Goal: Entertainment & Leisure: Browse casually

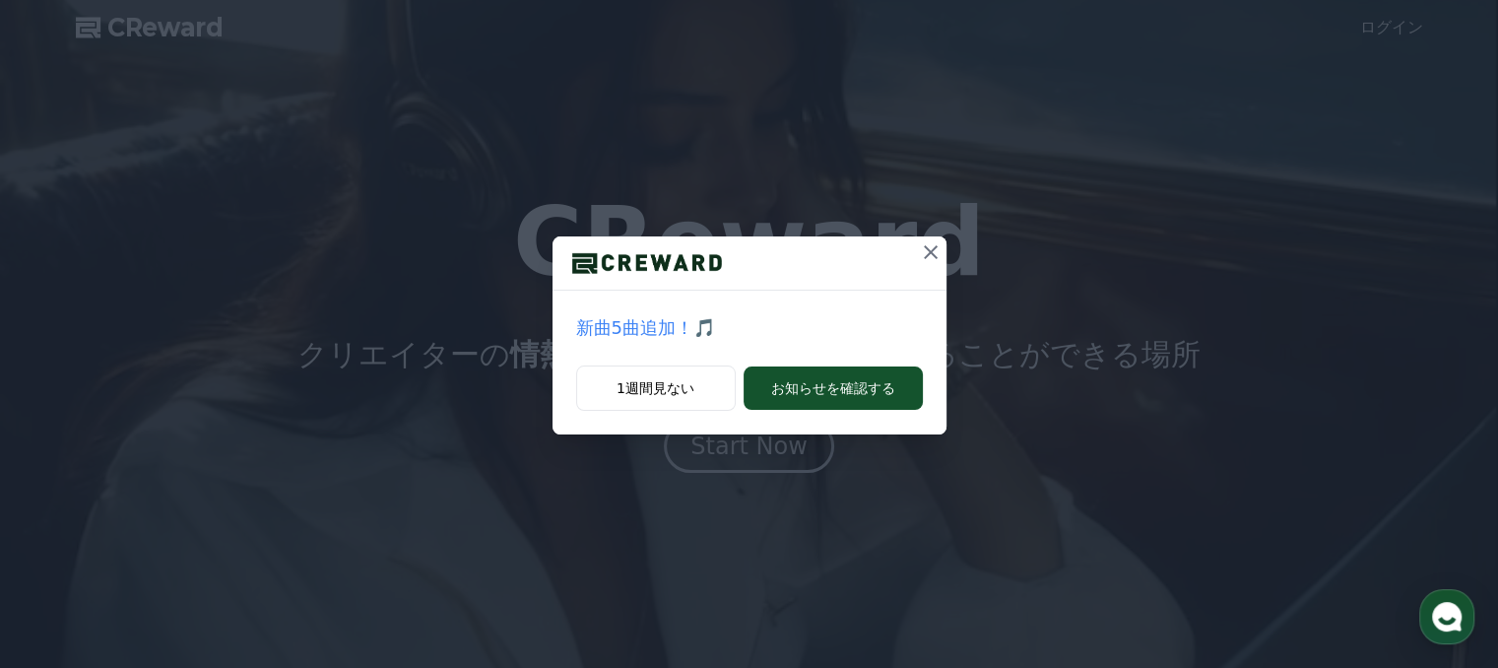
click at [930, 254] on icon at bounding box center [931, 252] width 24 height 24
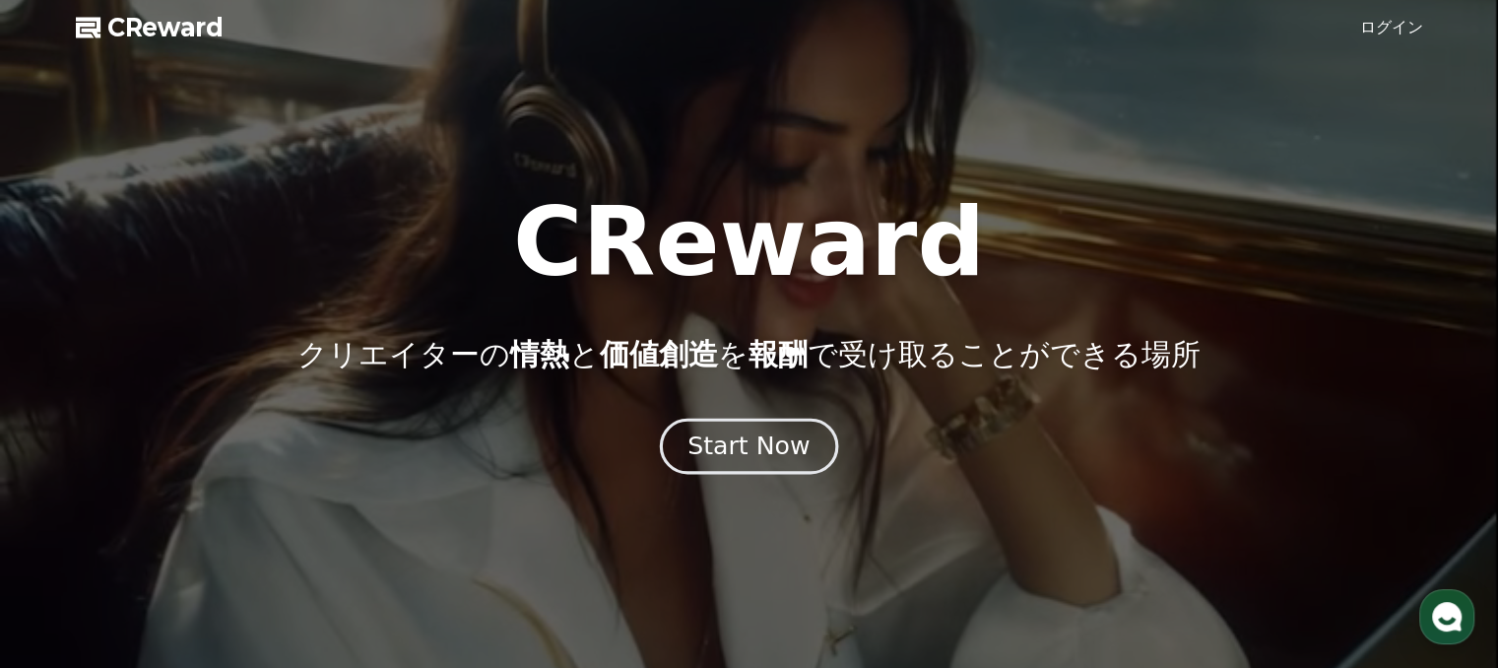
click at [734, 461] on div "Start Now" at bounding box center [748, 445] width 122 height 33
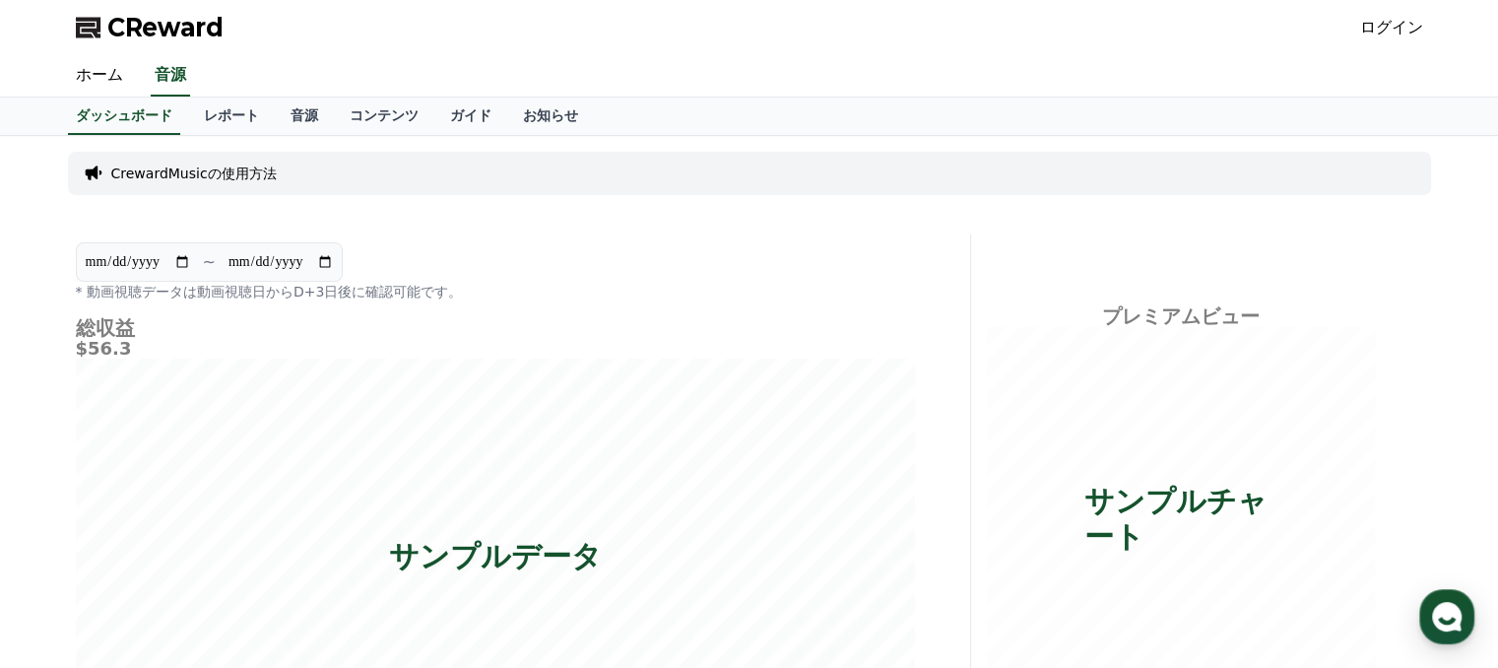
click at [1384, 25] on link "ログイン" at bounding box center [1391, 28] width 63 height 24
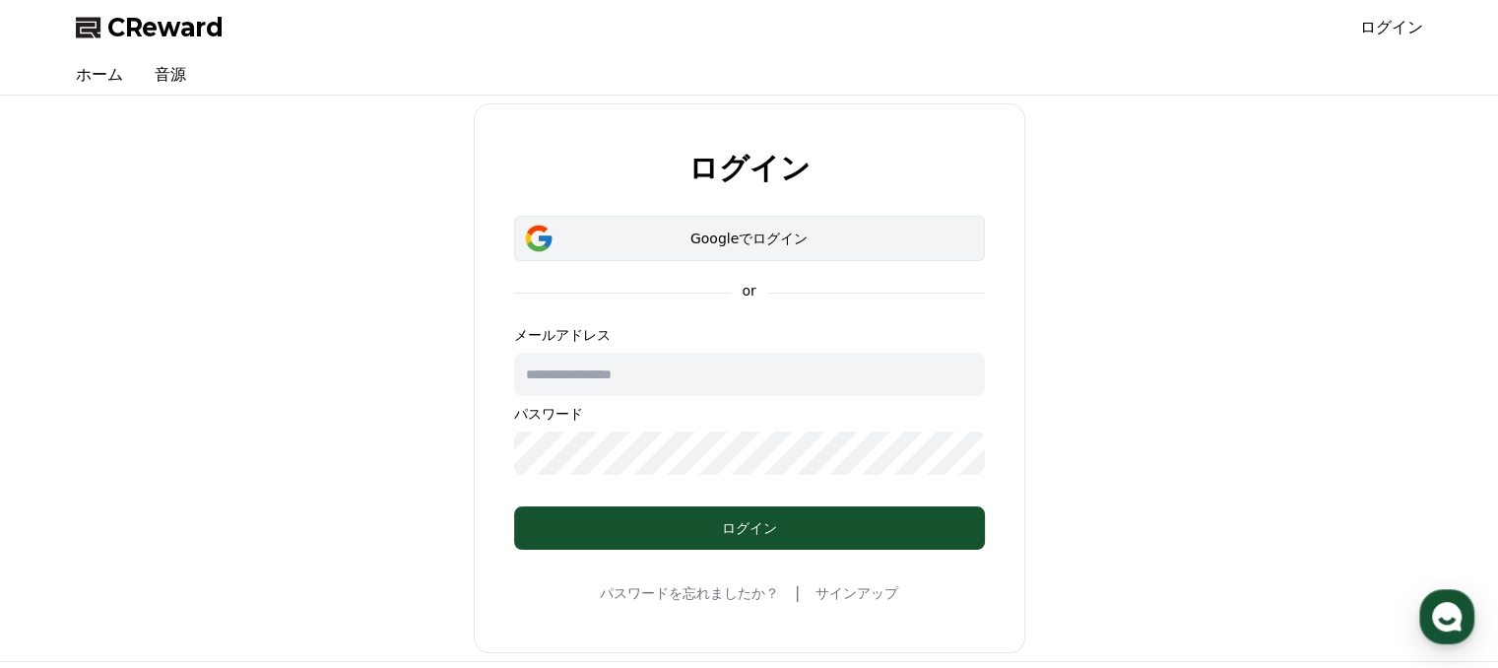
click at [726, 236] on div "Googleでログイン" at bounding box center [750, 238] width 414 height 20
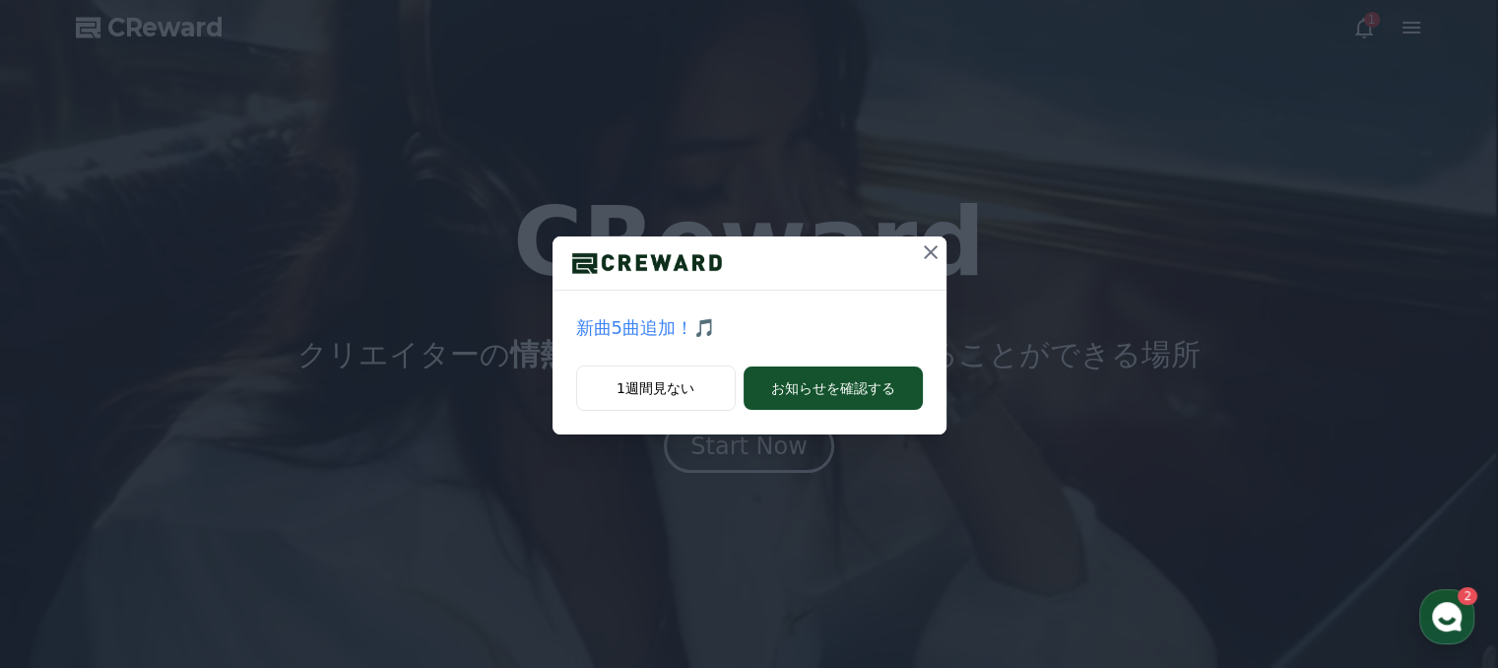
click at [925, 244] on icon at bounding box center [931, 252] width 24 height 24
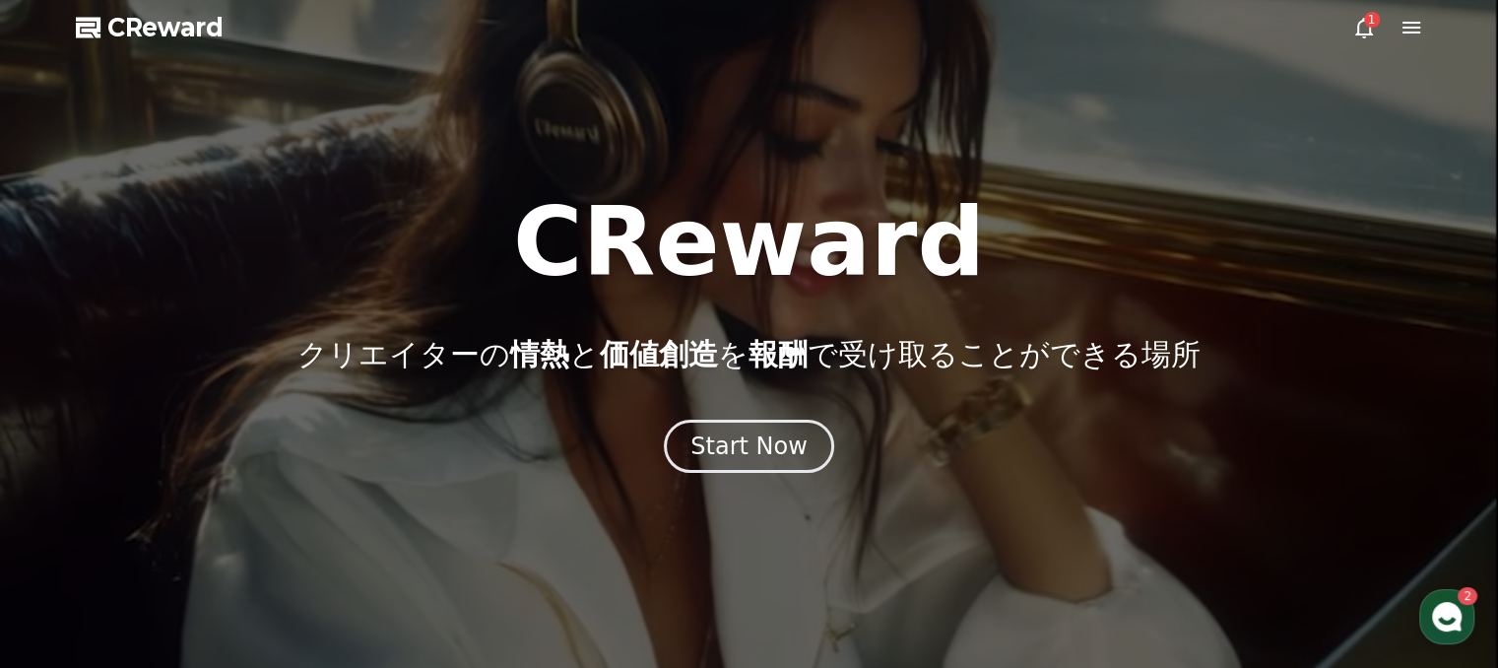
drag, startPoint x: 1083, startPoint y: 1, endPoint x: 1065, endPoint y: 202, distance: 201.6
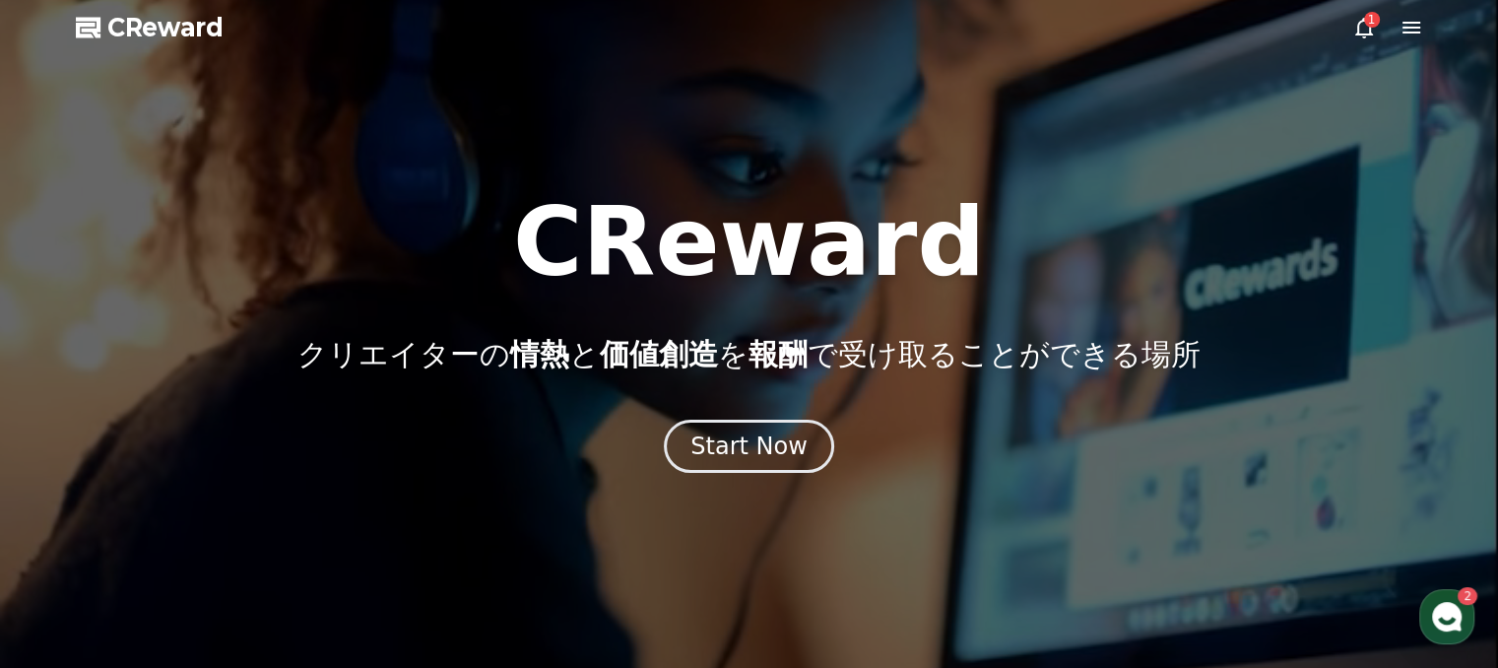
click at [1065, 202] on div "CReward クリエイターの 情熱 と 価値創造 を 報酬 で受け取ることができる場所" at bounding box center [749, 283] width 1498 height 177
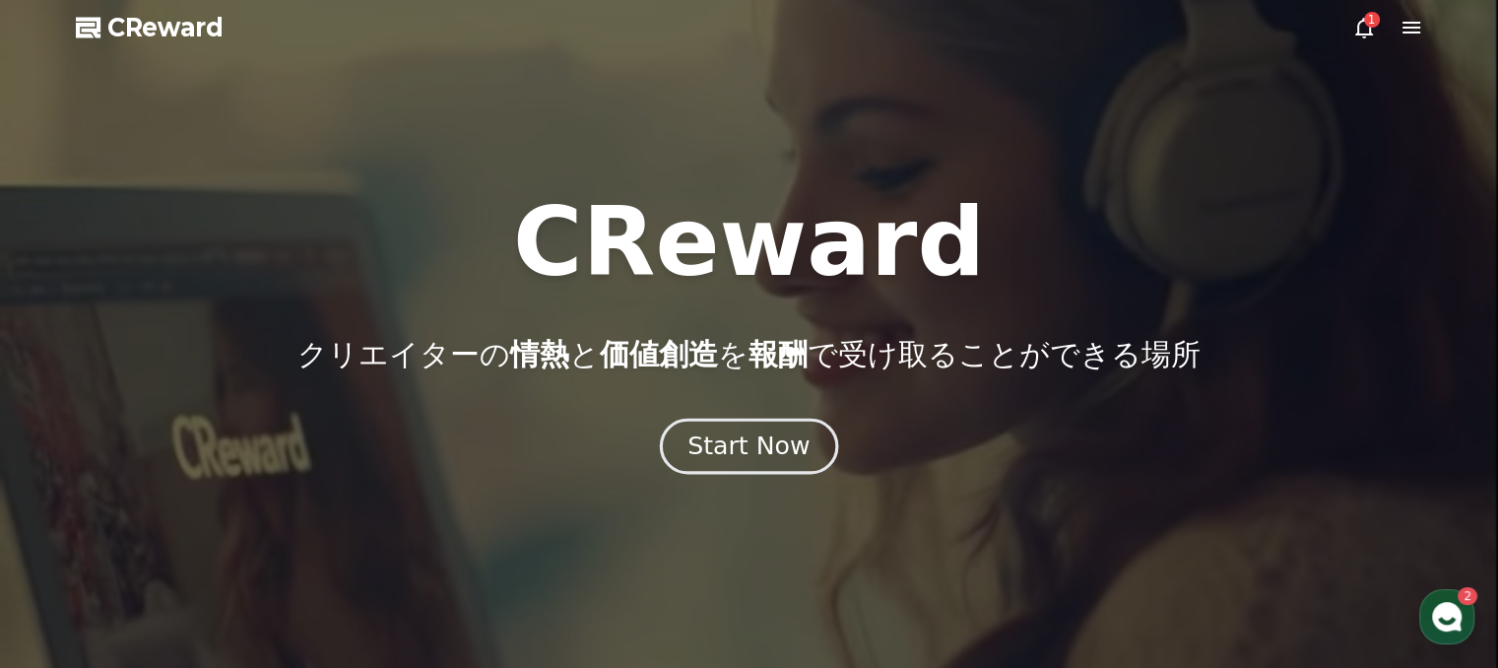
click at [725, 451] on div "Start Now" at bounding box center [748, 445] width 122 height 33
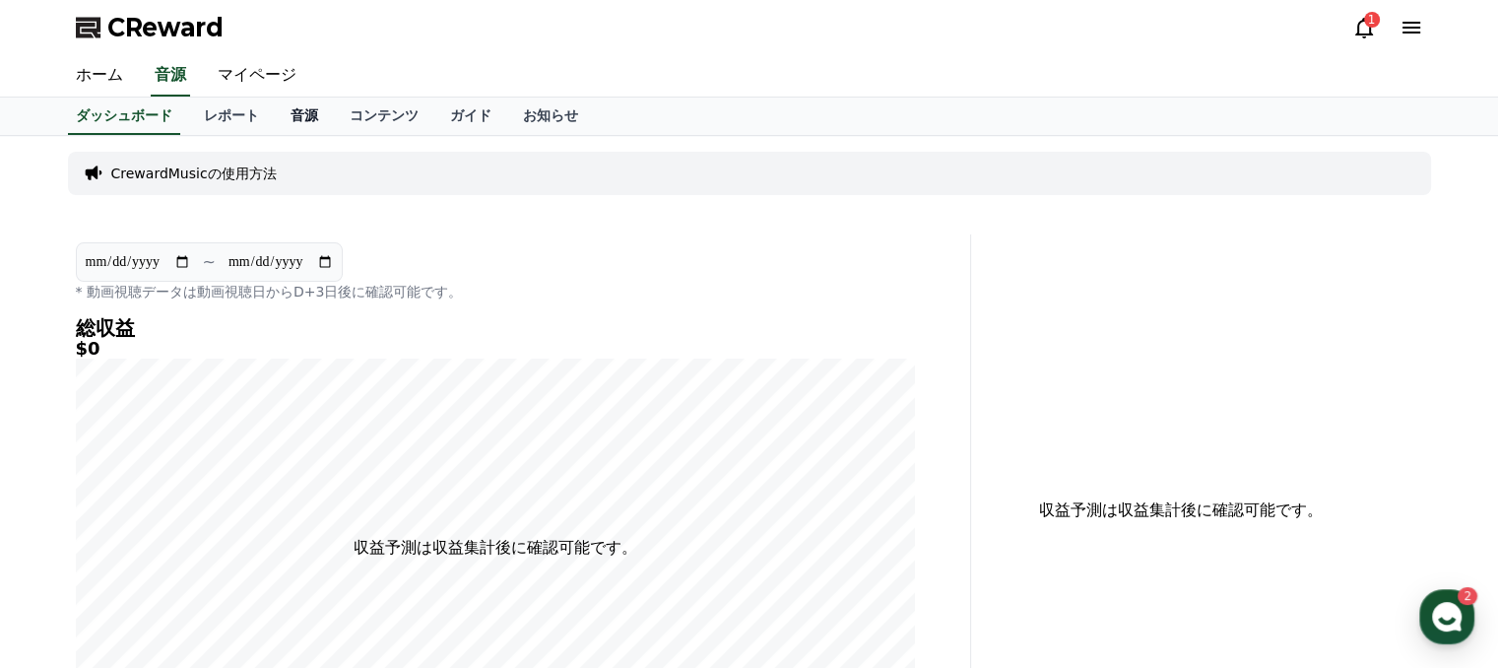
click at [275, 126] on link "音源" at bounding box center [304, 115] width 59 height 37
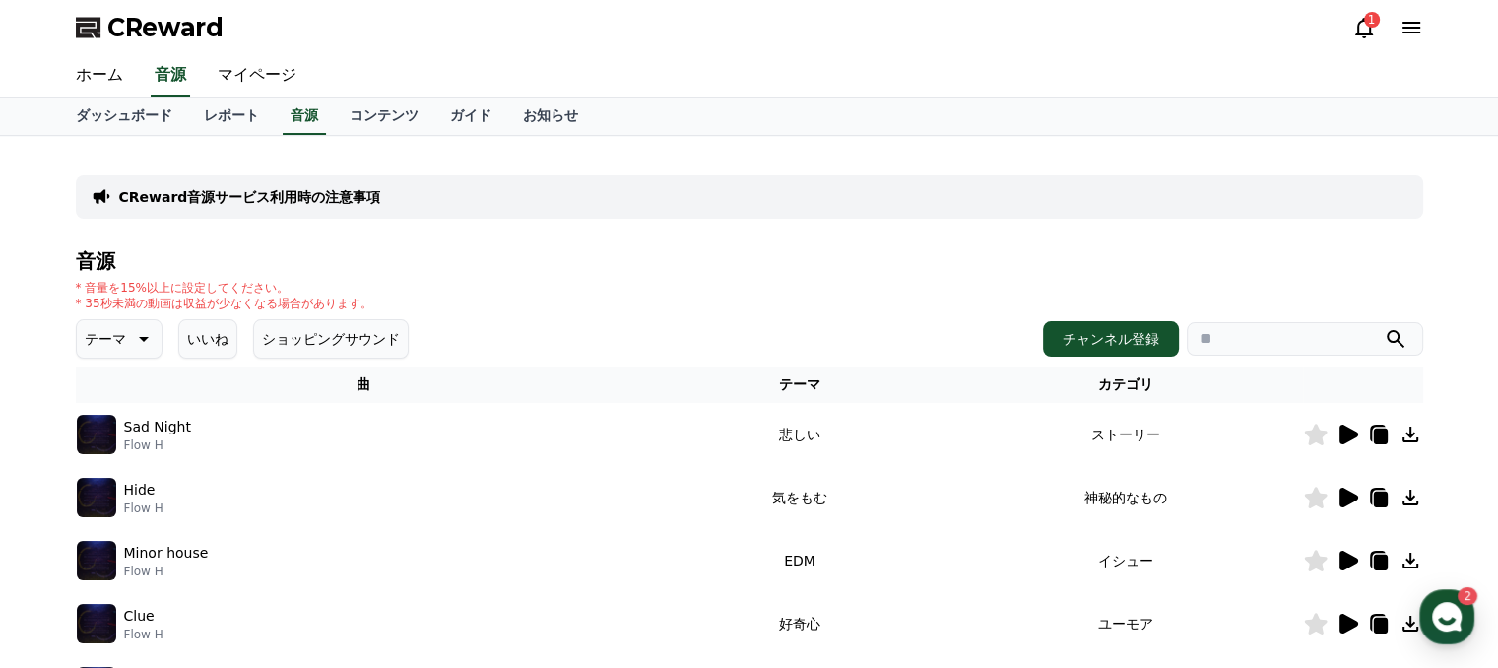
click at [181, 336] on button "いいね" at bounding box center [207, 338] width 59 height 39
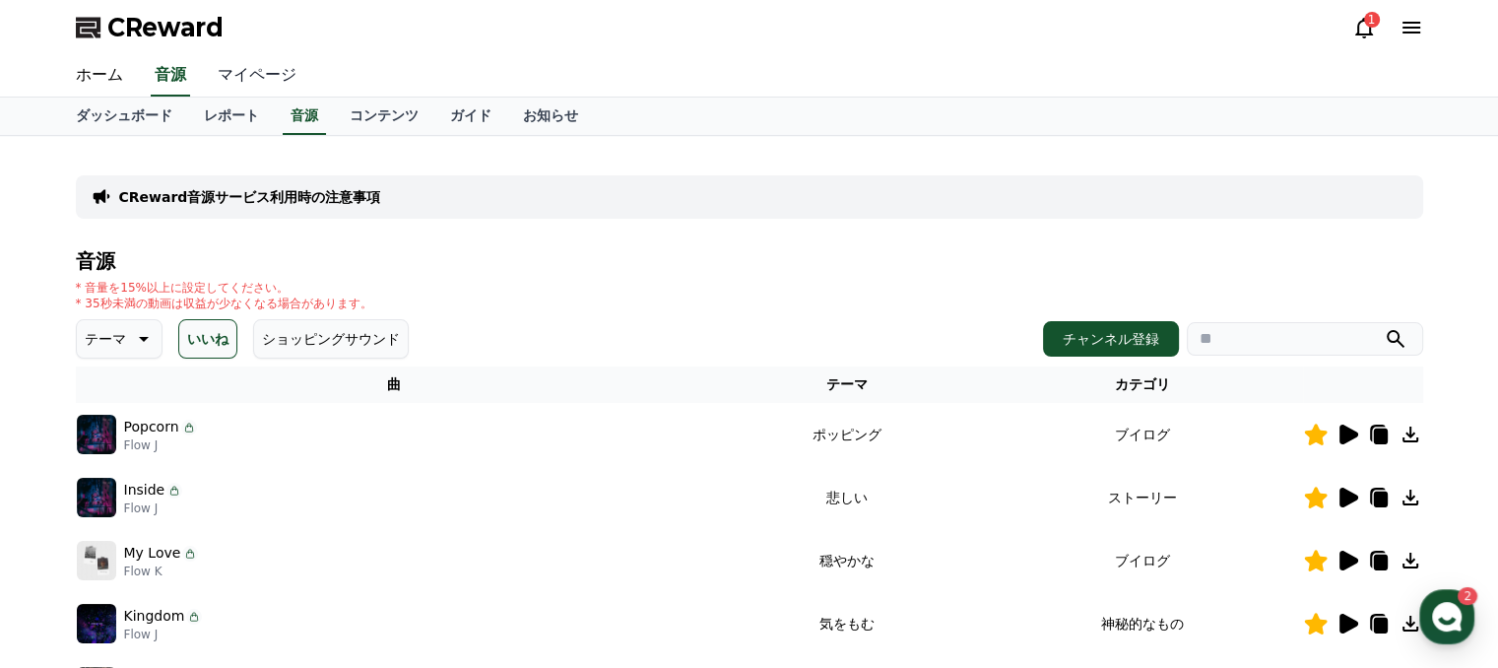
click at [224, 70] on link "マイページ" at bounding box center [257, 75] width 110 height 41
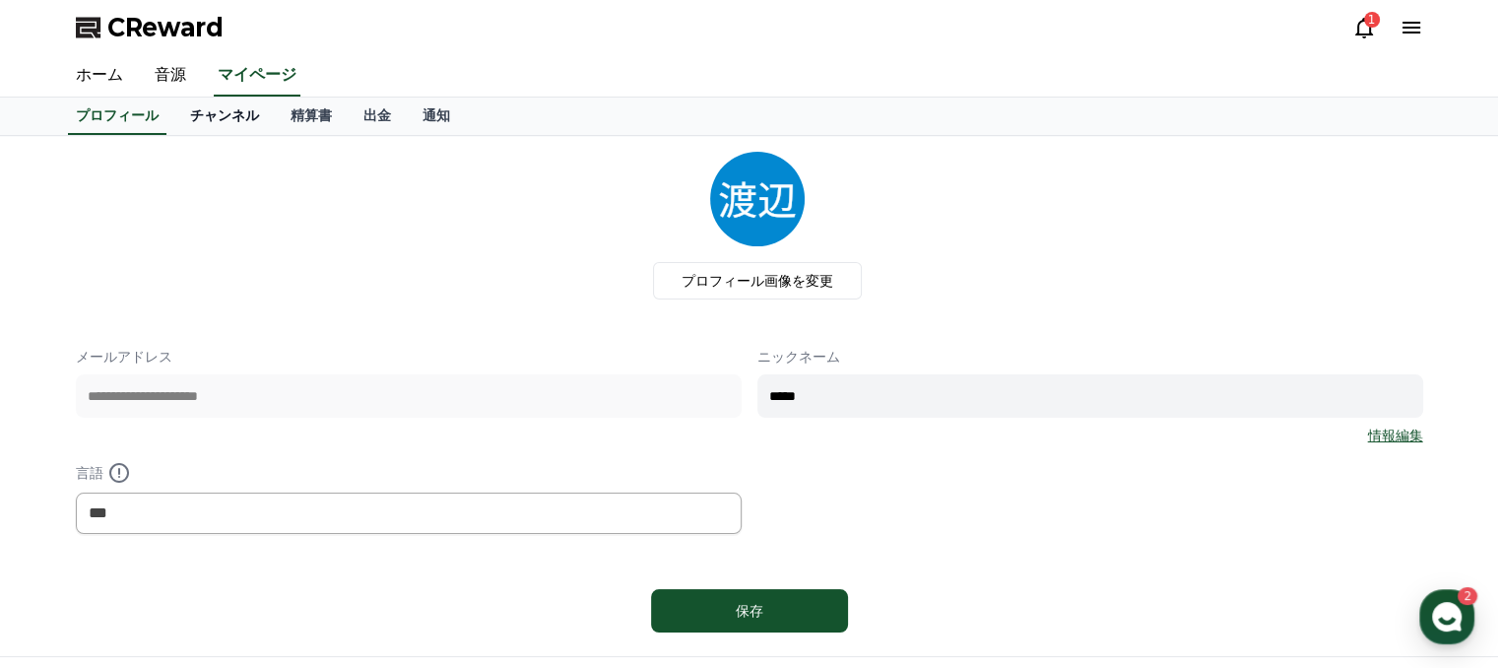
click at [198, 124] on link "チャンネル" at bounding box center [224, 115] width 100 height 37
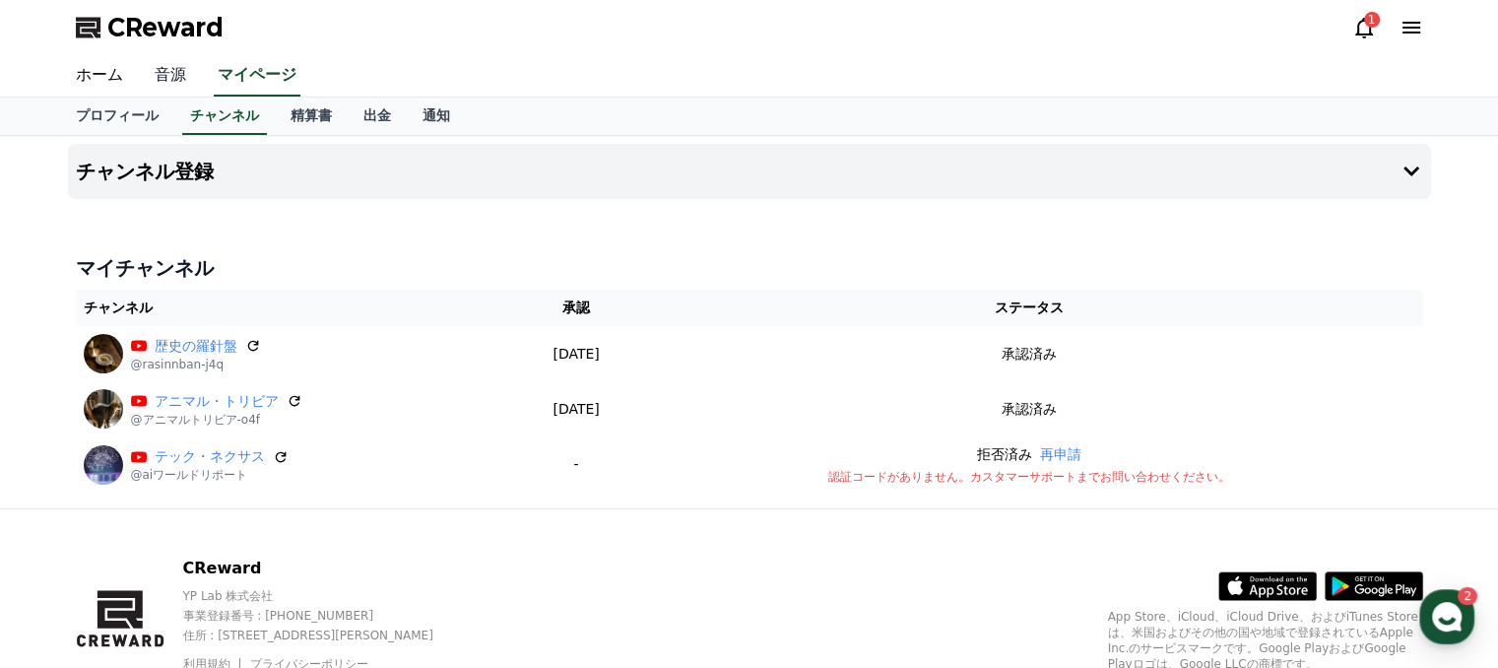
click at [158, 76] on link "音源" at bounding box center [170, 75] width 63 height 41
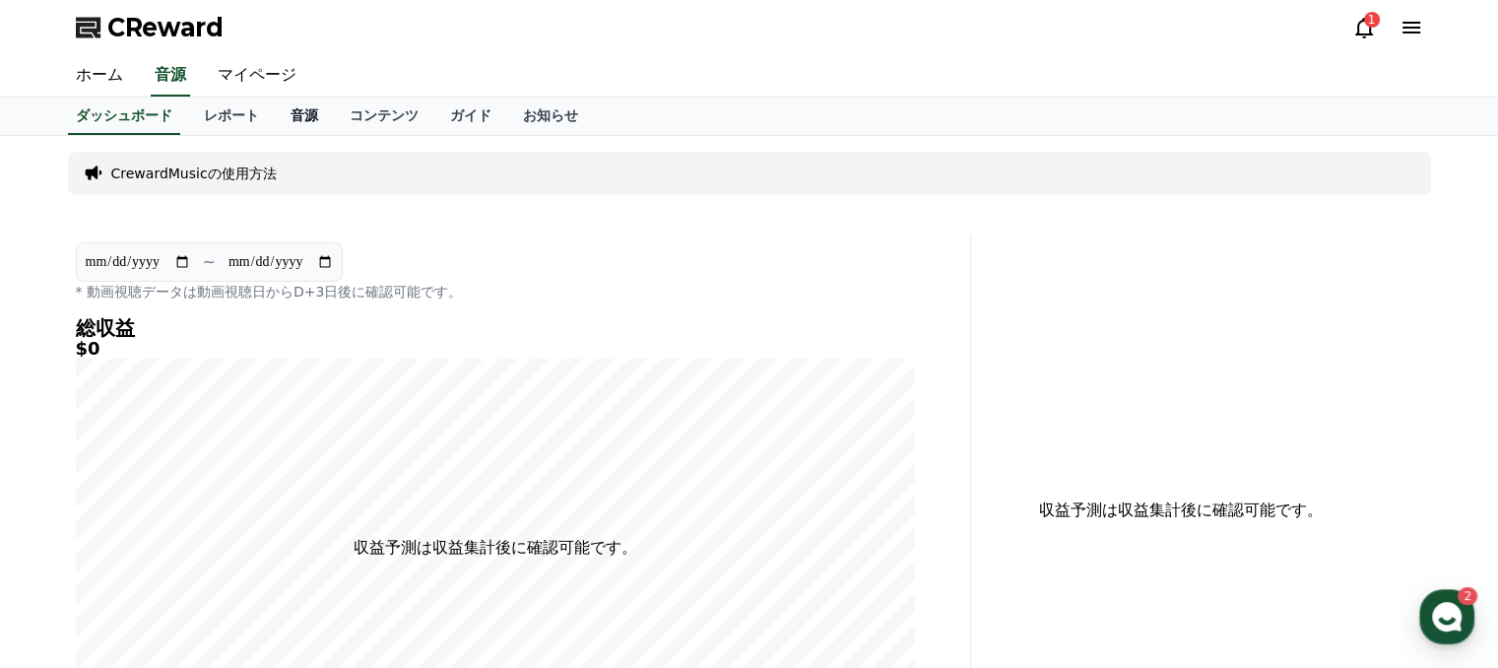
click at [275, 111] on link "音源" at bounding box center [304, 115] width 59 height 37
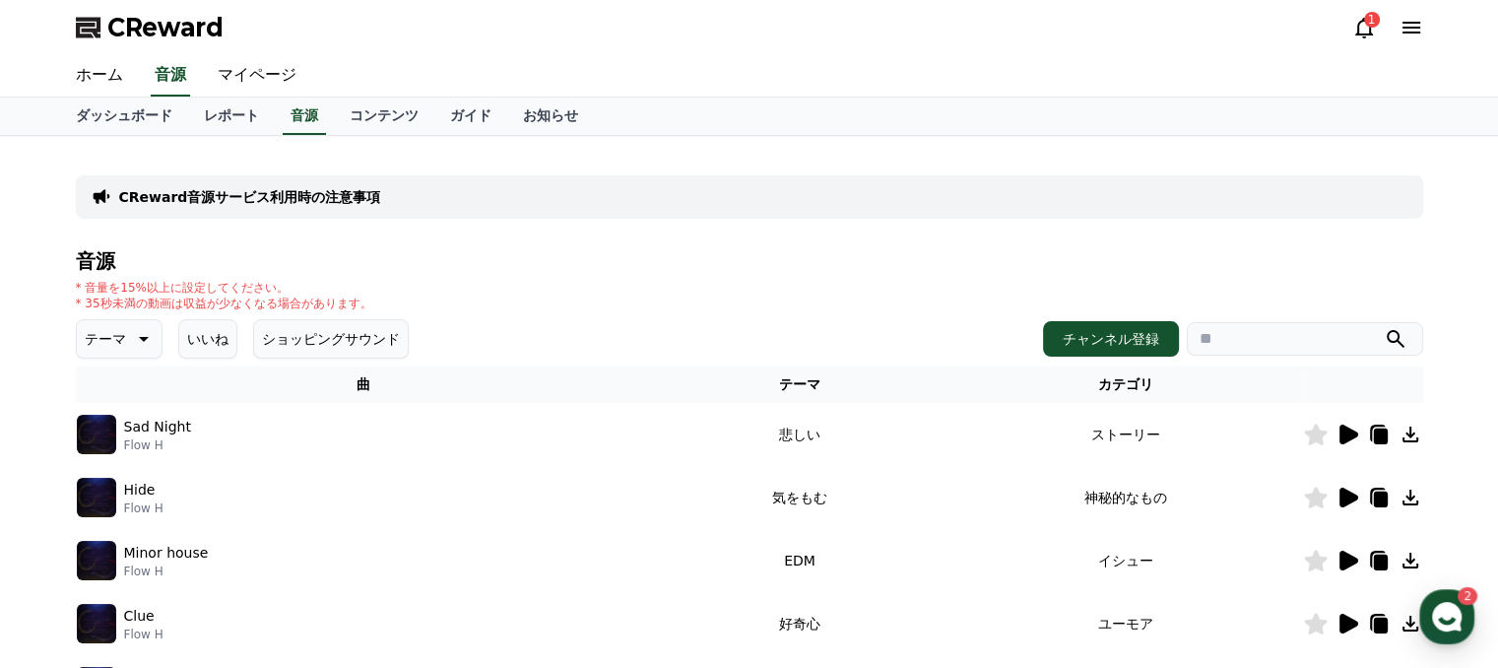
click at [185, 351] on button "いいね" at bounding box center [207, 338] width 59 height 39
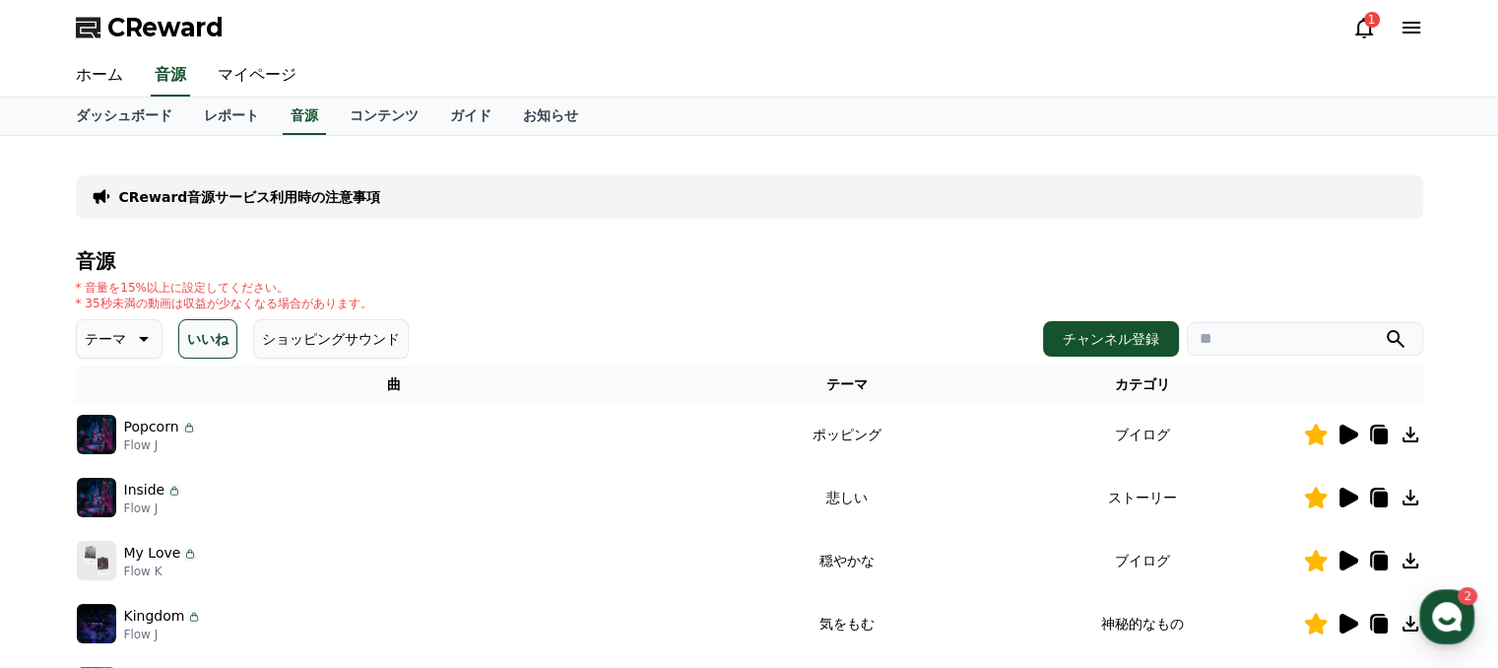
scroll to position [295, 0]
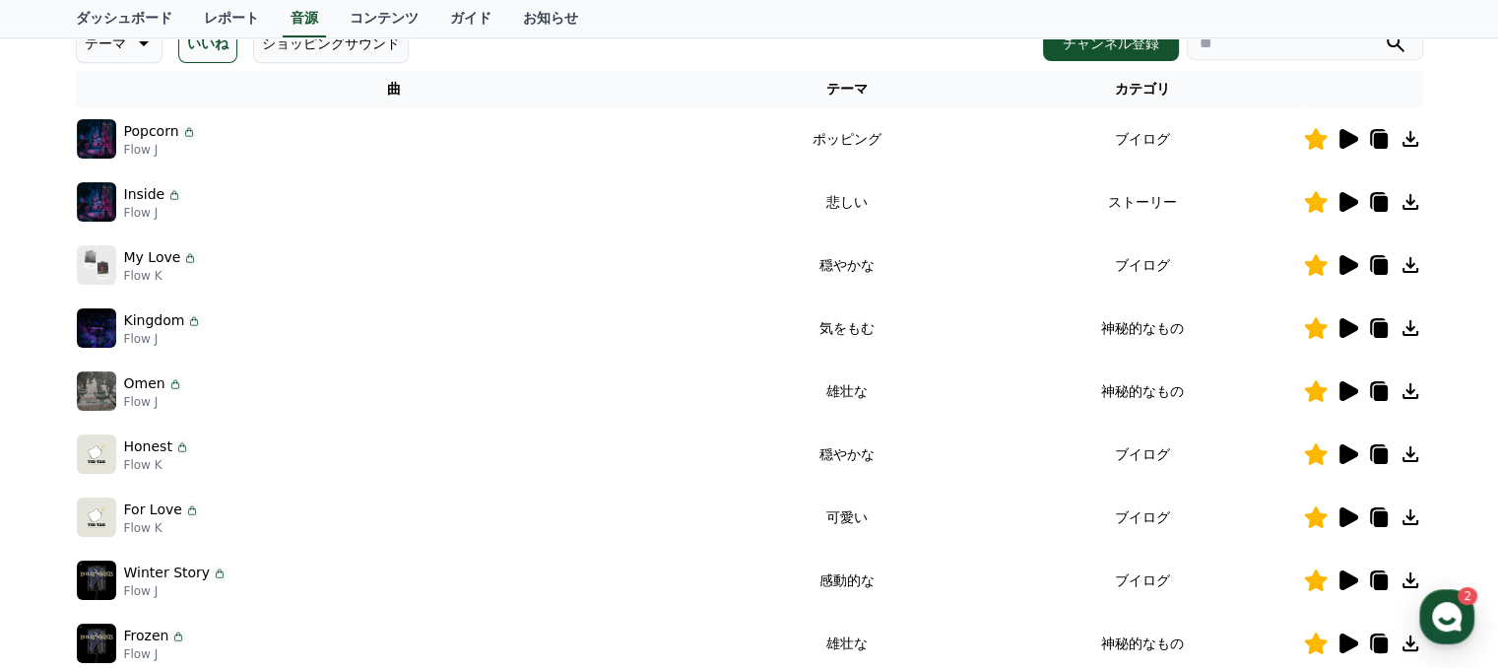
click at [1347, 134] on icon at bounding box center [1348, 139] width 19 height 20
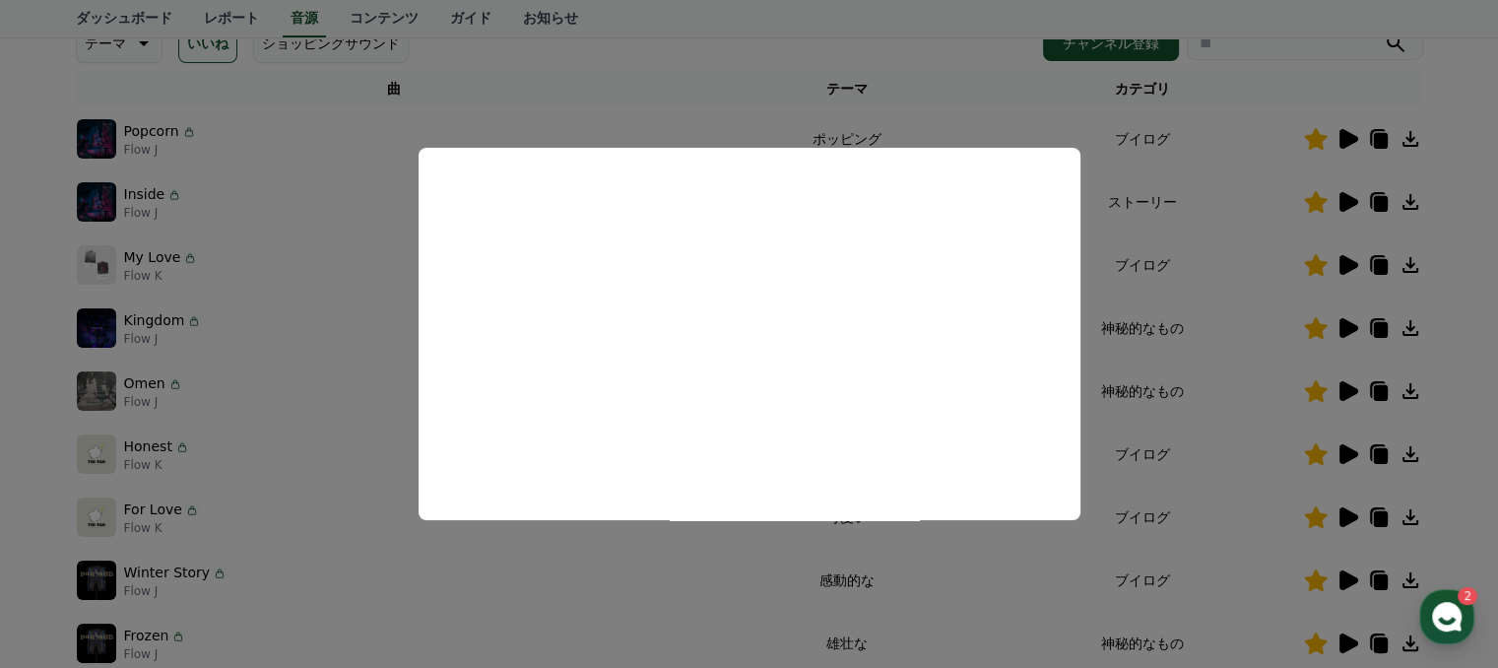
click at [976, 583] on button "close modal" at bounding box center [749, 334] width 1498 height 668
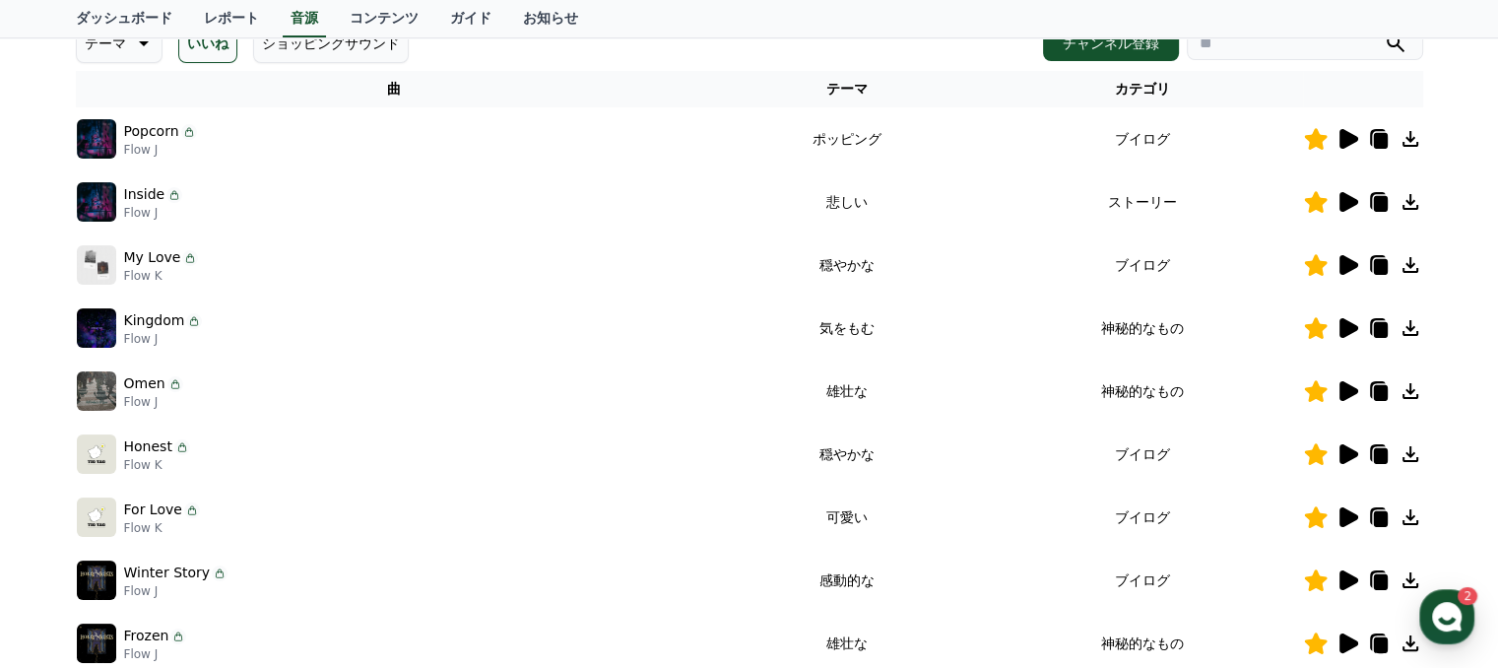
click at [1350, 204] on icon at bounding box center [1348, 202] width 19 height 20
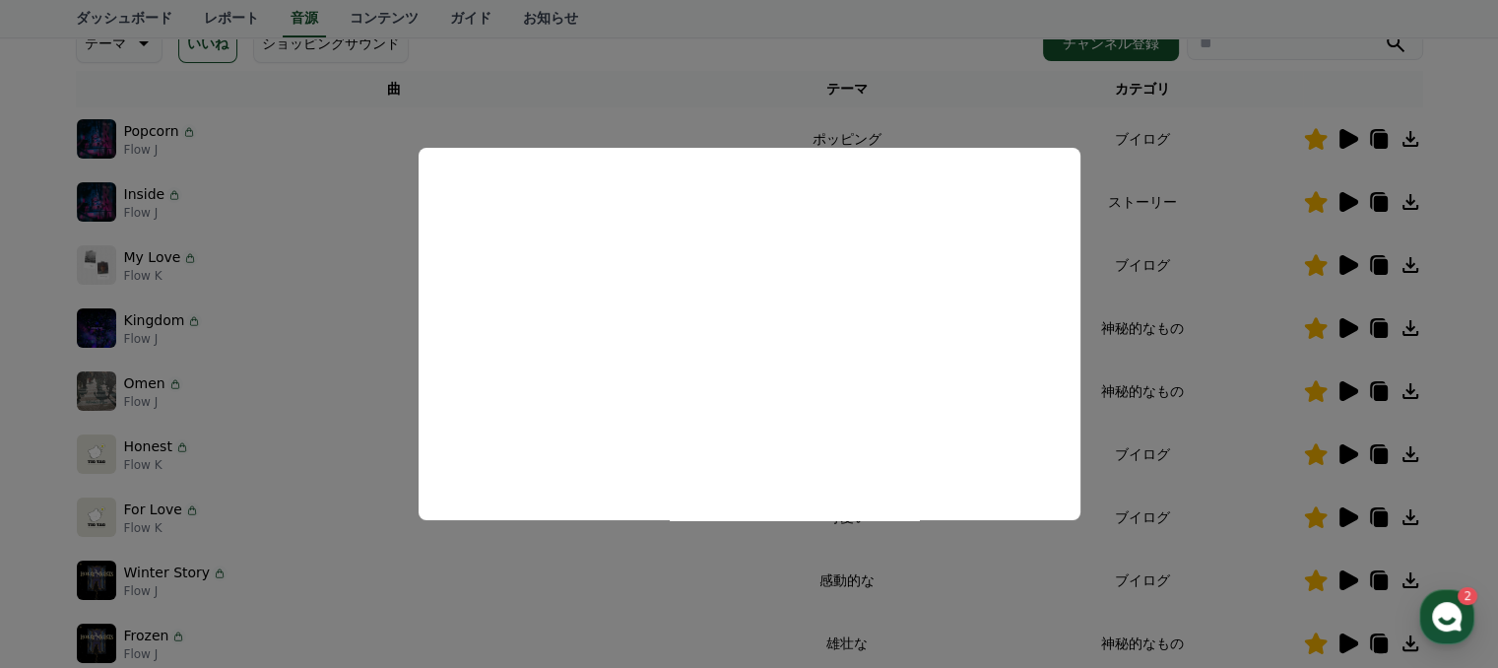
click at [944, 572] on button "close modal" at bounding box center [749, 334] width 1498 height 668
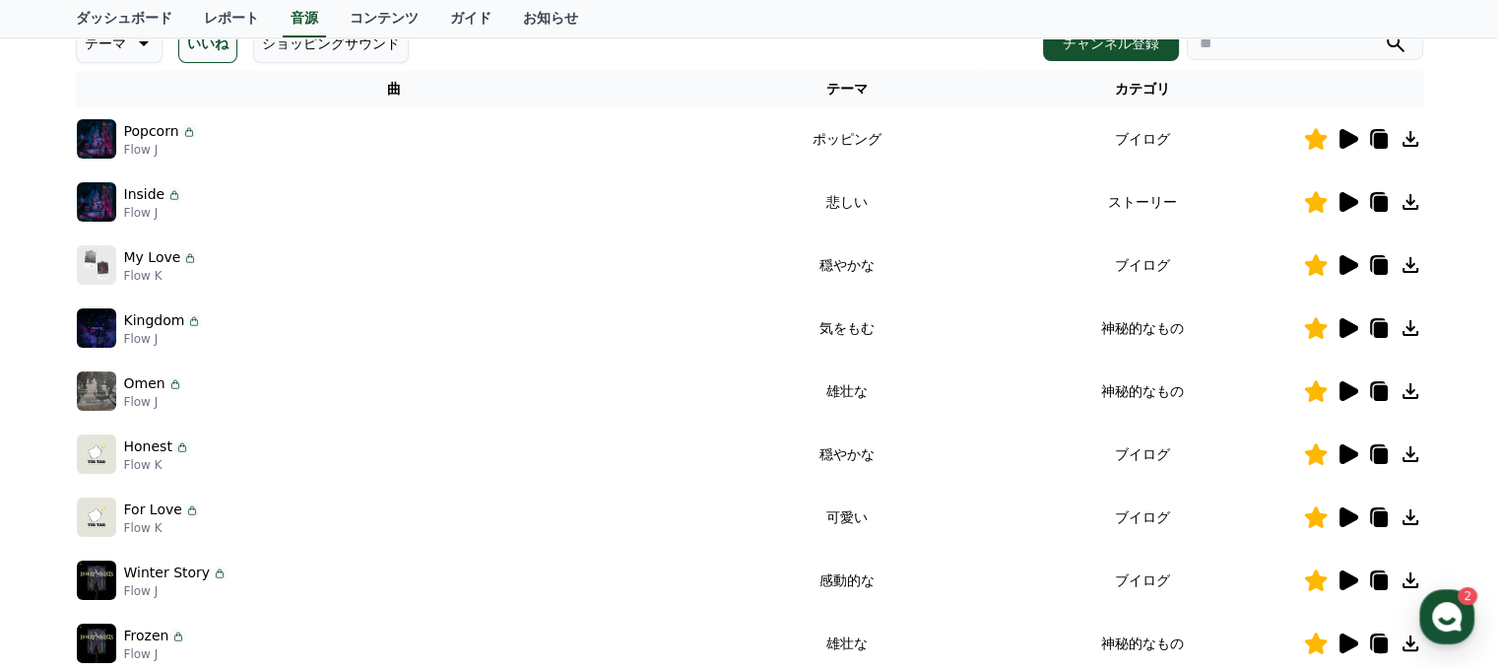
click at [1345, 265] on icon at bounding box center [1348, 265] width 19 height 20
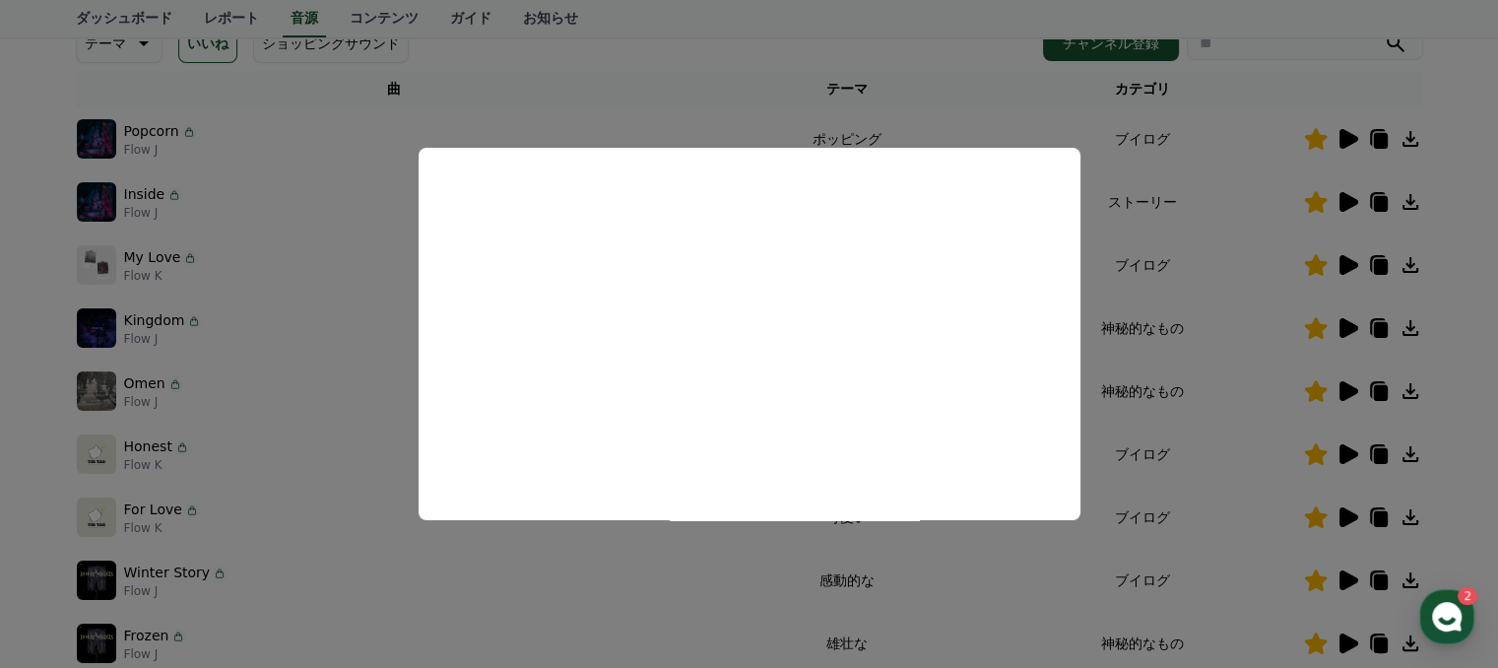
click at [1162, 490] on button "close modal" at bounding box center [749, 334] width 1498 height 668
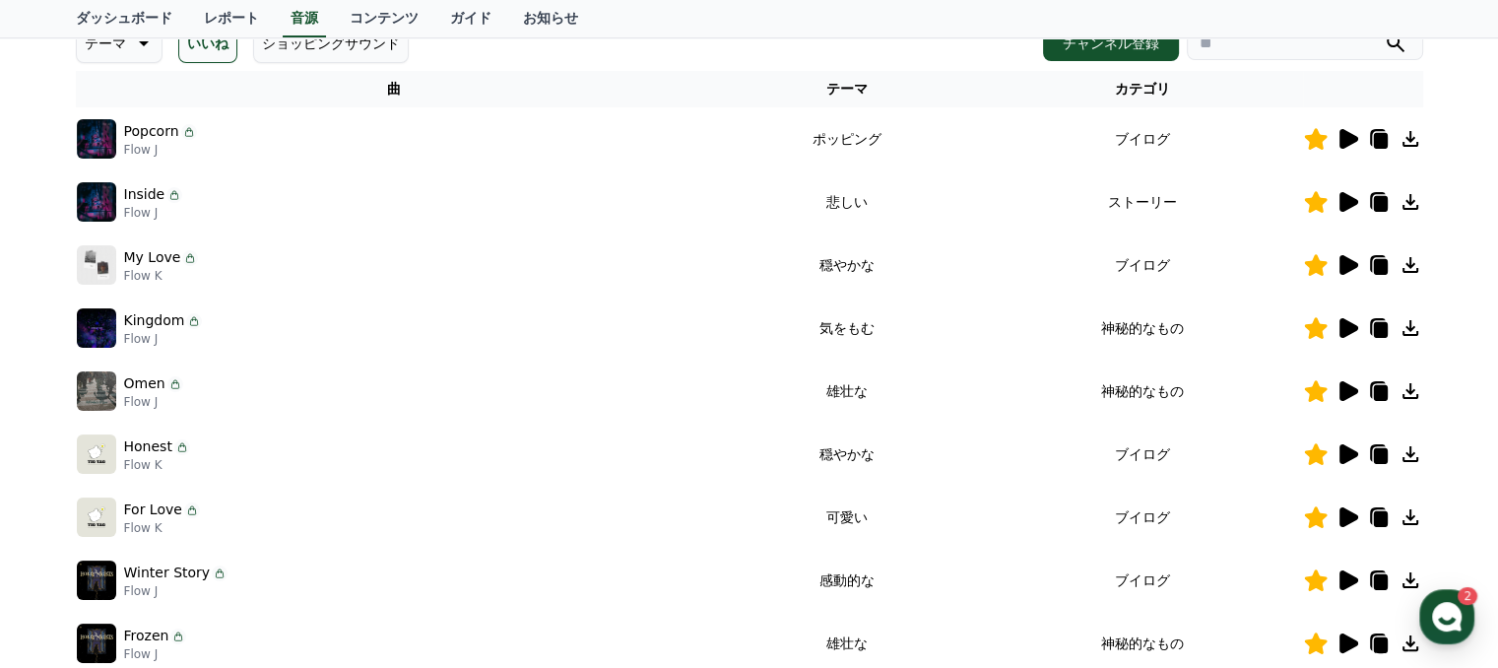
click at [1340, 327] on icon at bounding box center [1348, 328] width 19 height 20
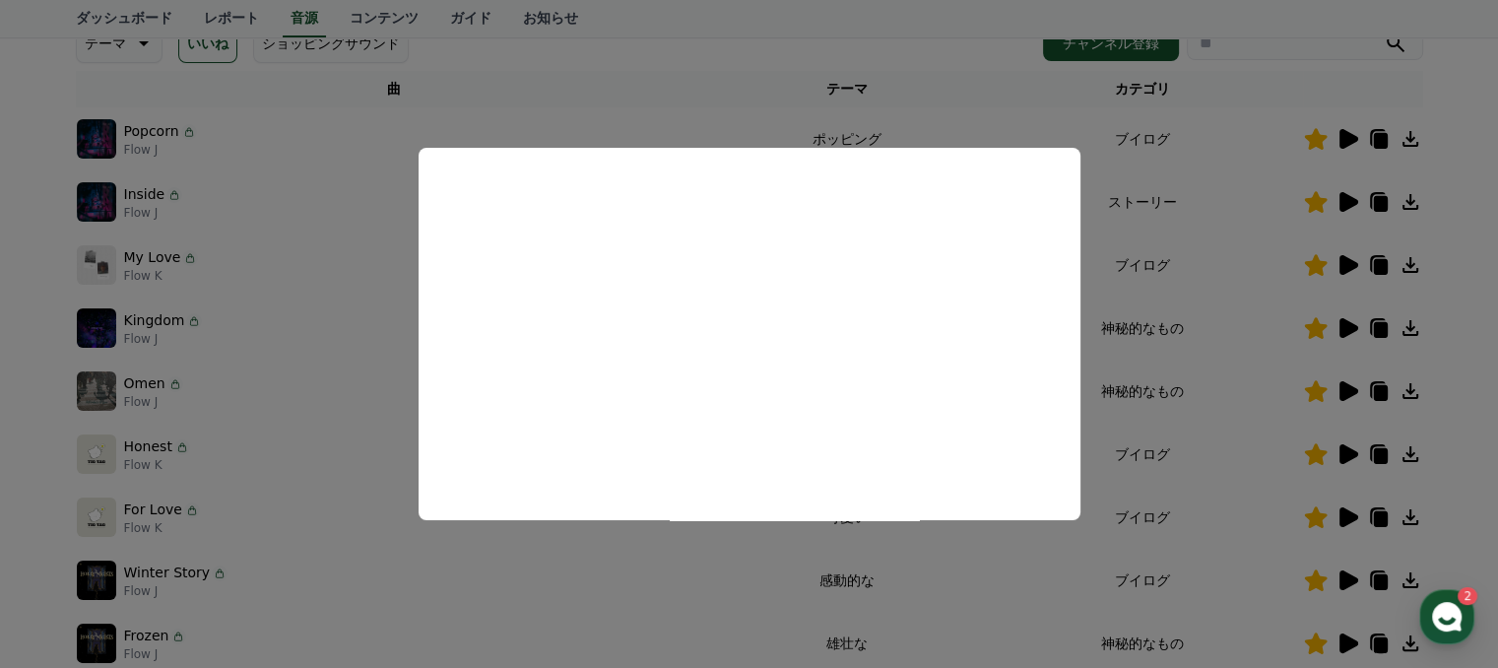
click at [994, 548] on button "close modal" at bounding box center [749, 334] width 1498 height 668
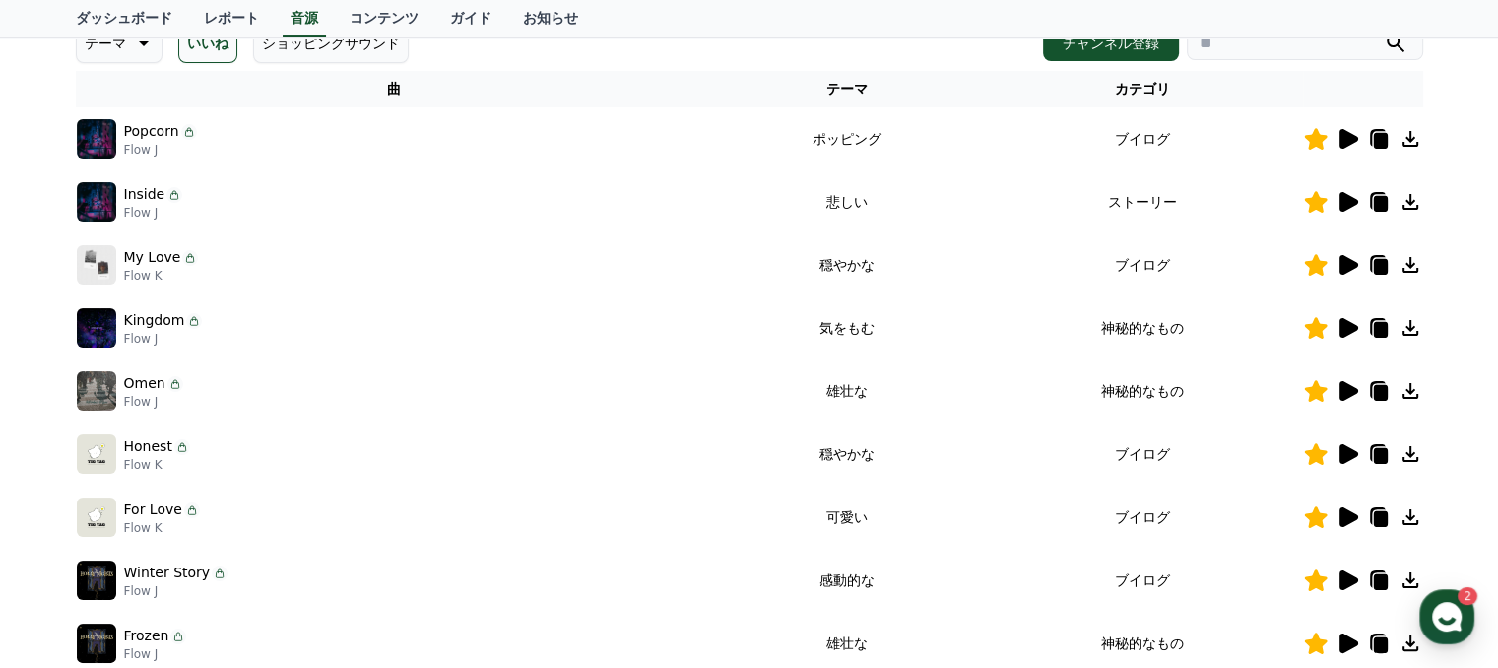
click at [1339, 390] on icon at bounding box center [1348, 391] width 19 height 20
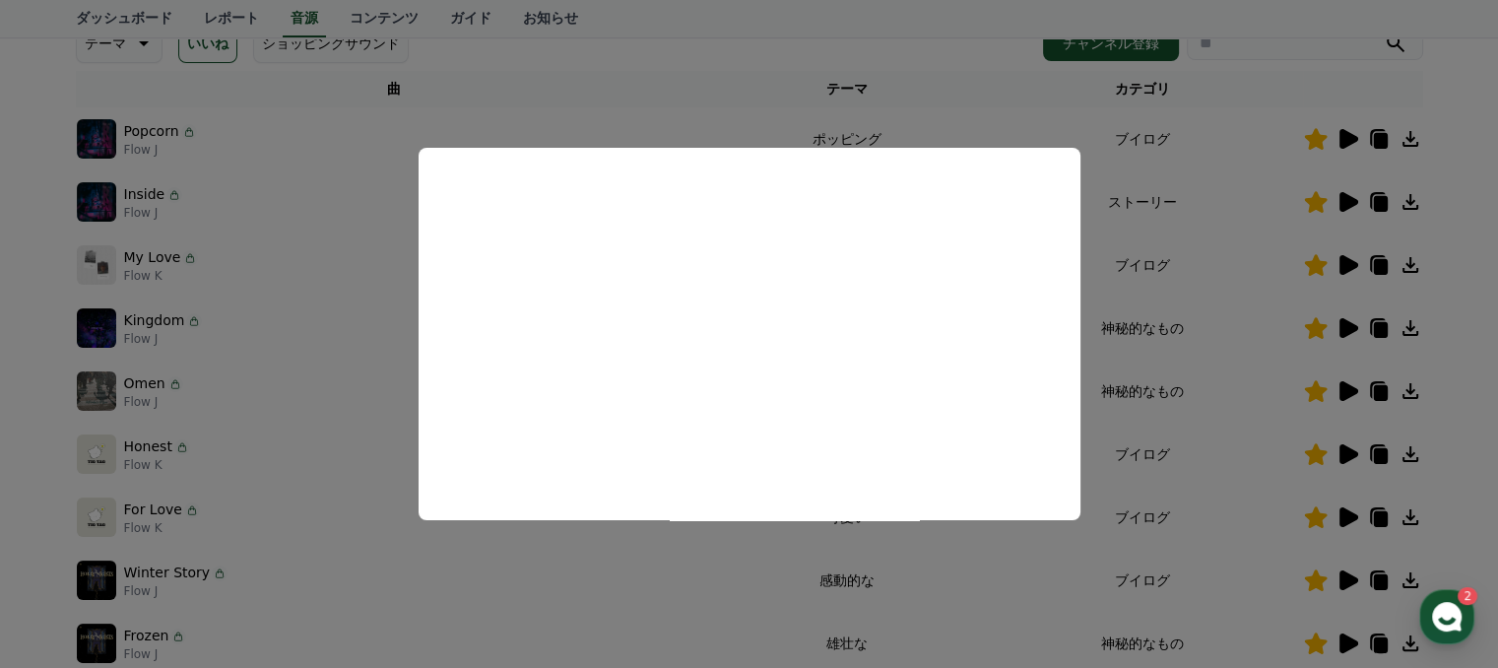
click at [1212, 481] on button "close modal" at bounding box center [749, 334] width 1498 height 668
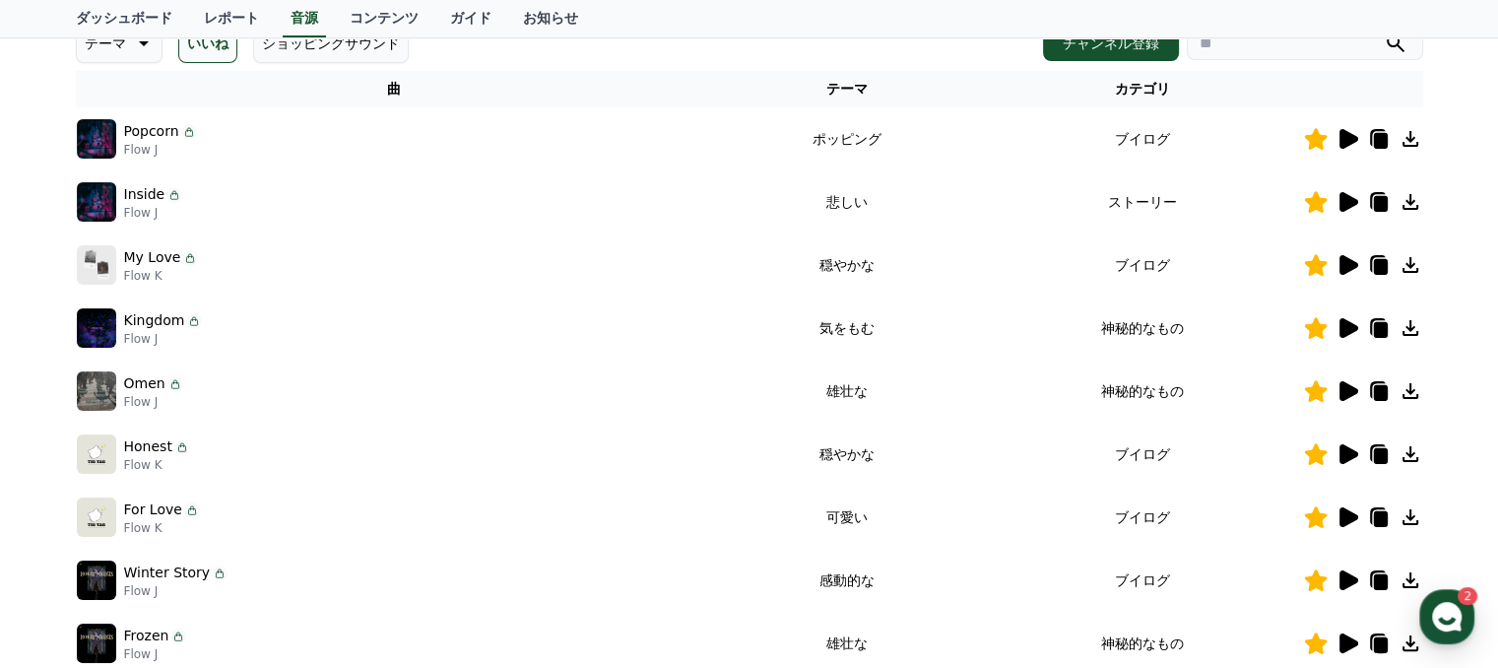
click at [1343, 454] on icon at bounding box center [1348, 454] width 19 height 20
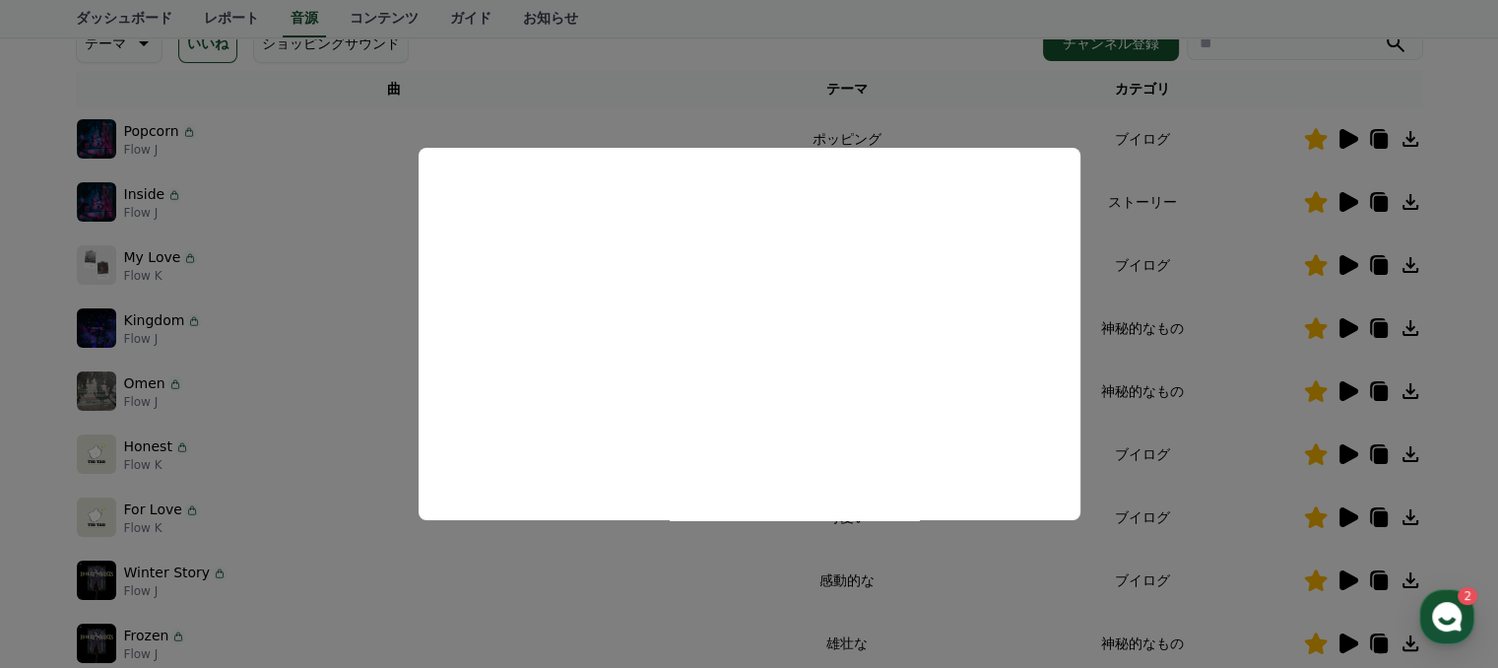
click at [1041, 568] on button "close modal" at bounding box center [749, 334] width 1498 height 668
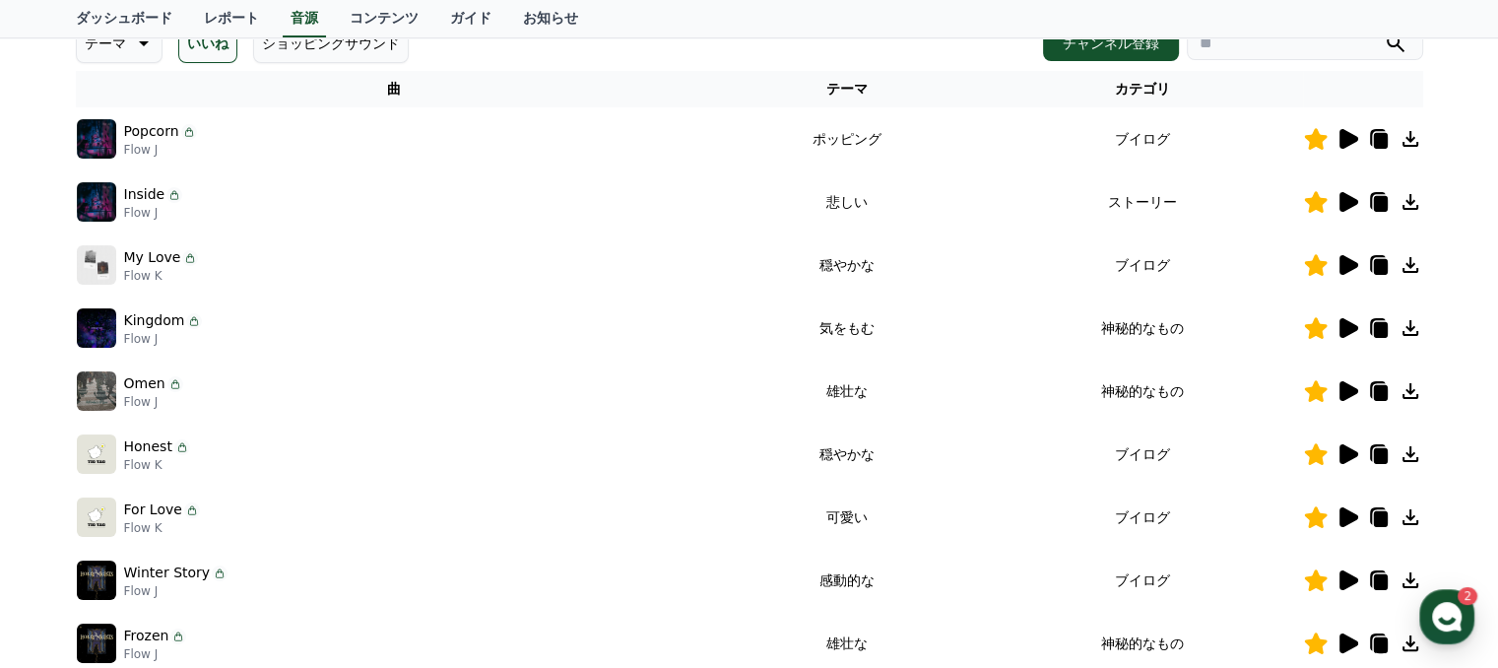
click at [1407, 453] on icon at bounding box center [1410, 454] width 16 height 16
click at [1409, 457] on icon at bounding box center [1410, 454] width 24 height 24
click at [1483, 653] on div at bounding box center [1483, 653] width 0 height 0
click at [1442, 621] on icon "button" at bounding box center [1446, 616] width 35 height 35
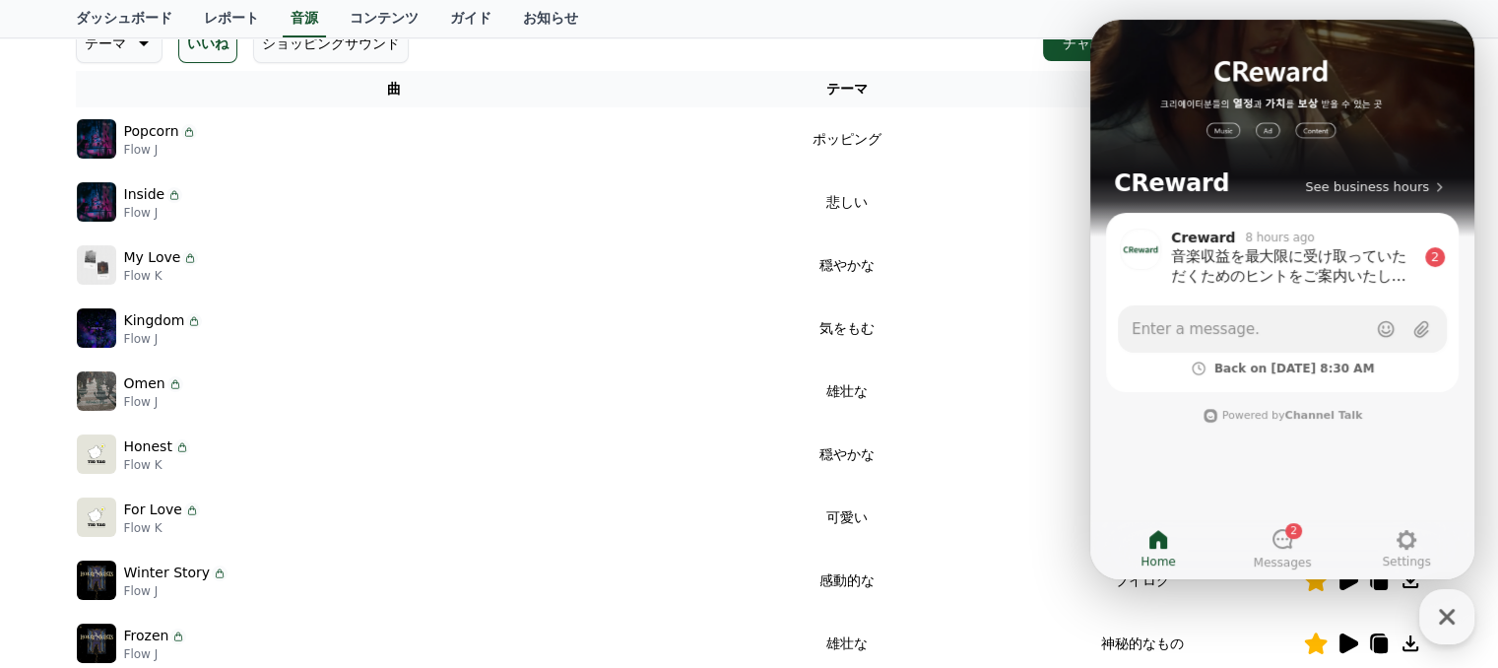
click at [705, 418] on td "Omen Flow J" at bounding box center [394, 390] width 637 height 63
click at [1029, 497] on td "ブイログ" at bounding box center [1142, 516] width 321 height 63
click at [1449, 618] on icon "button" at bounding box center [1447, 617] width 16 height 16
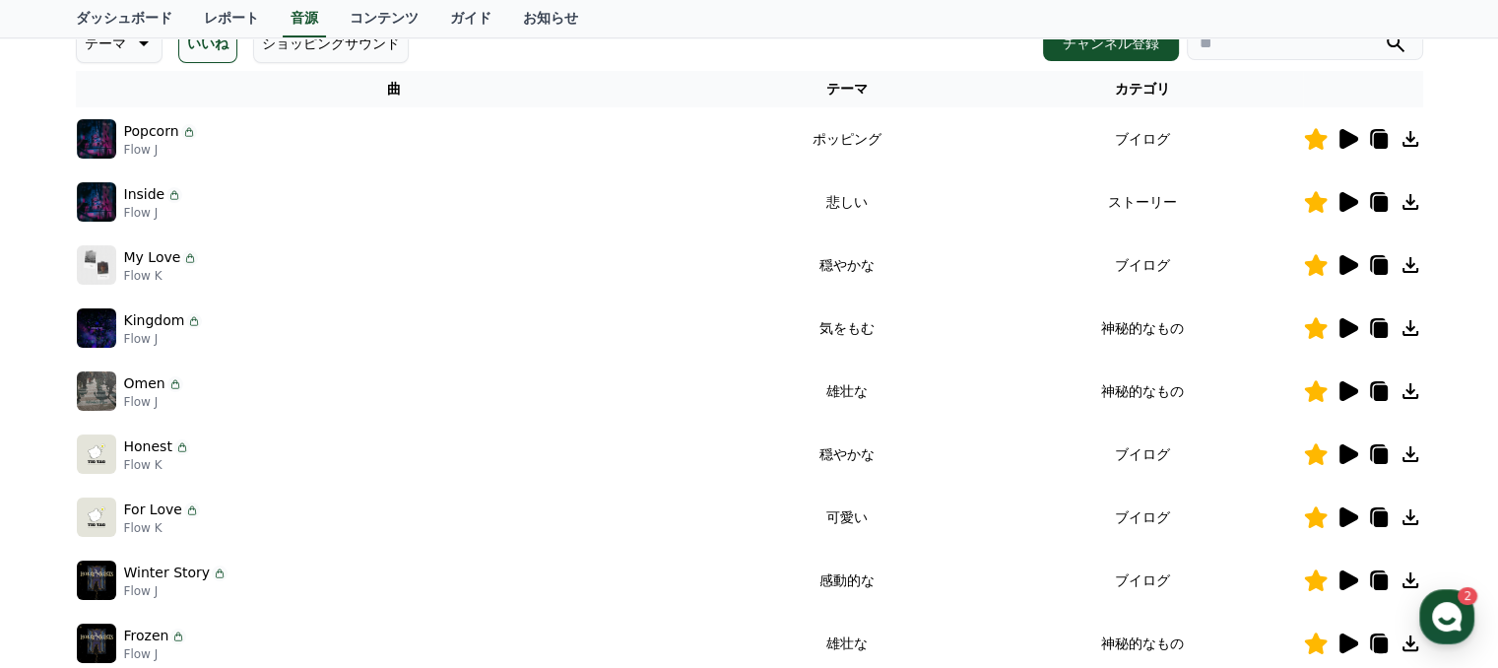
click at [1345, 524] on icon at bounding box center [1347, 517] width 24 height 24
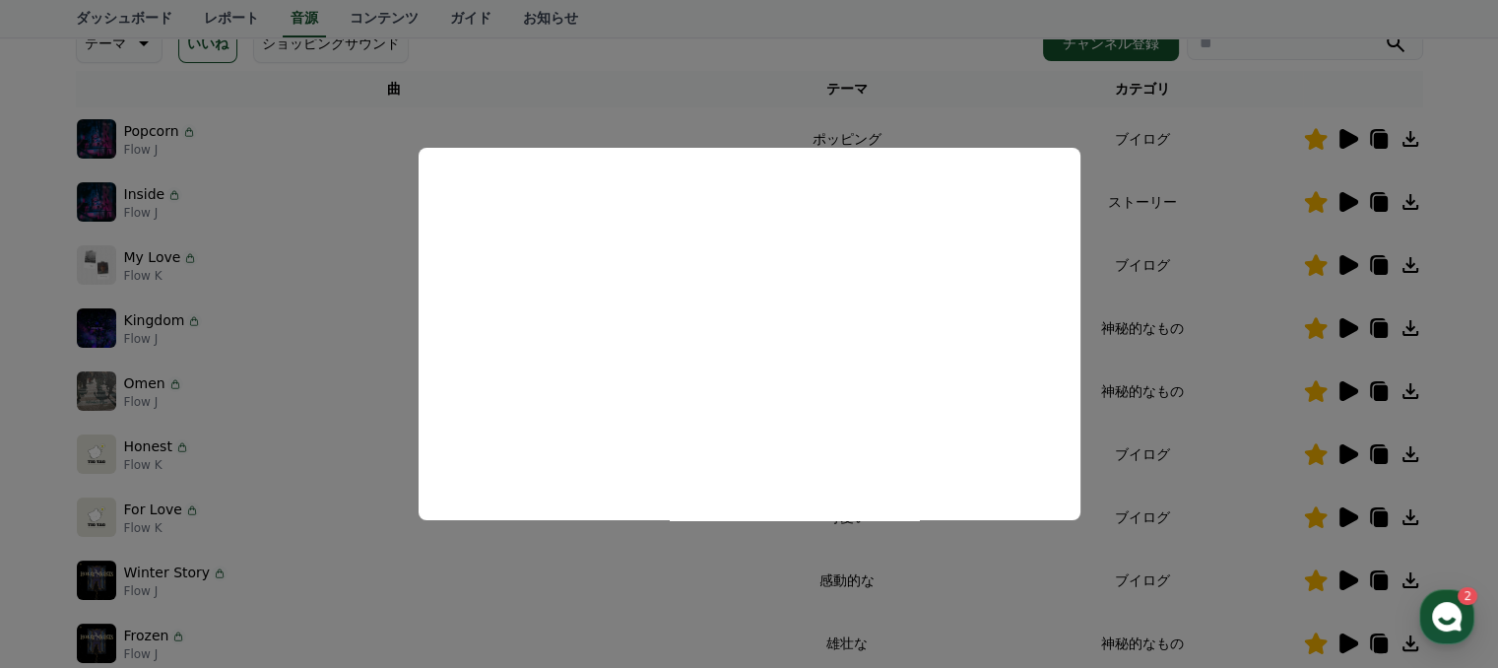
click at [1275, 486] on button "close modal" at bounding box center [749, 334] width 1498 height 668
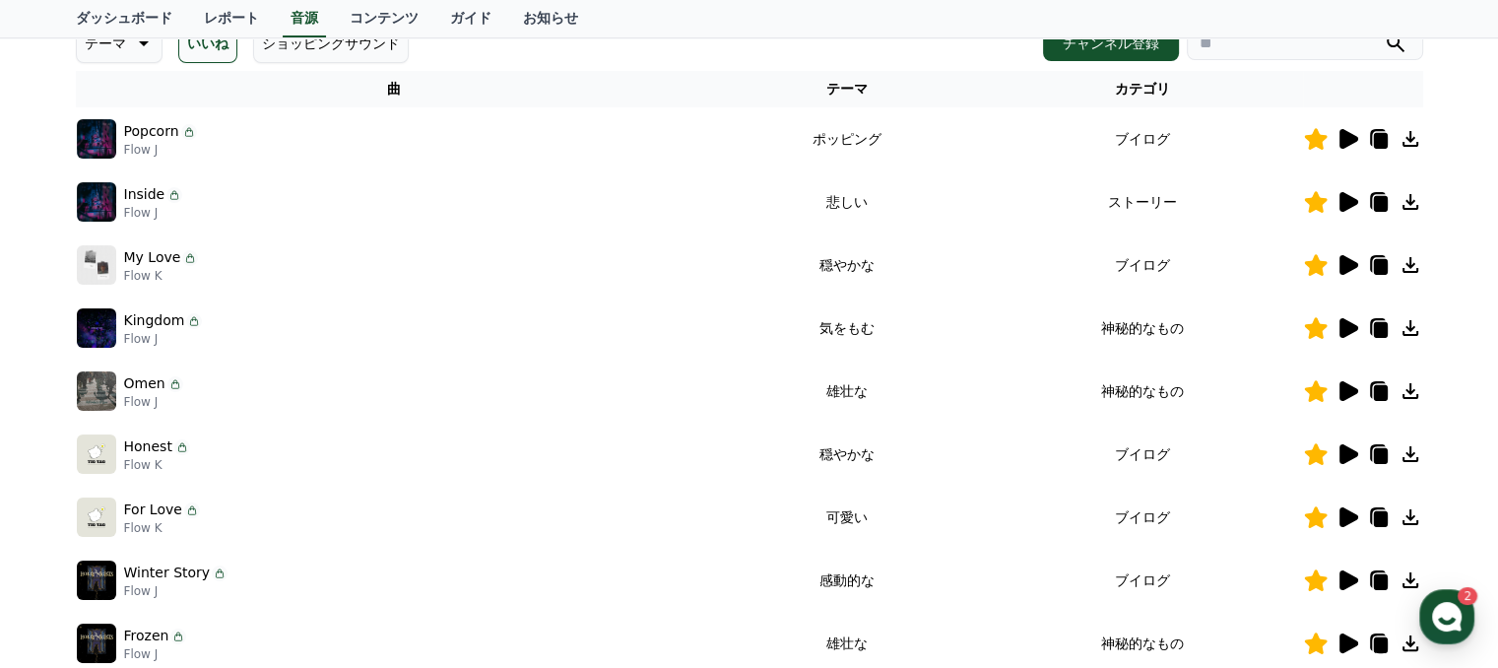
click at [1406, 518] on icon at bounding box center [1410, 517] width 24 height 24
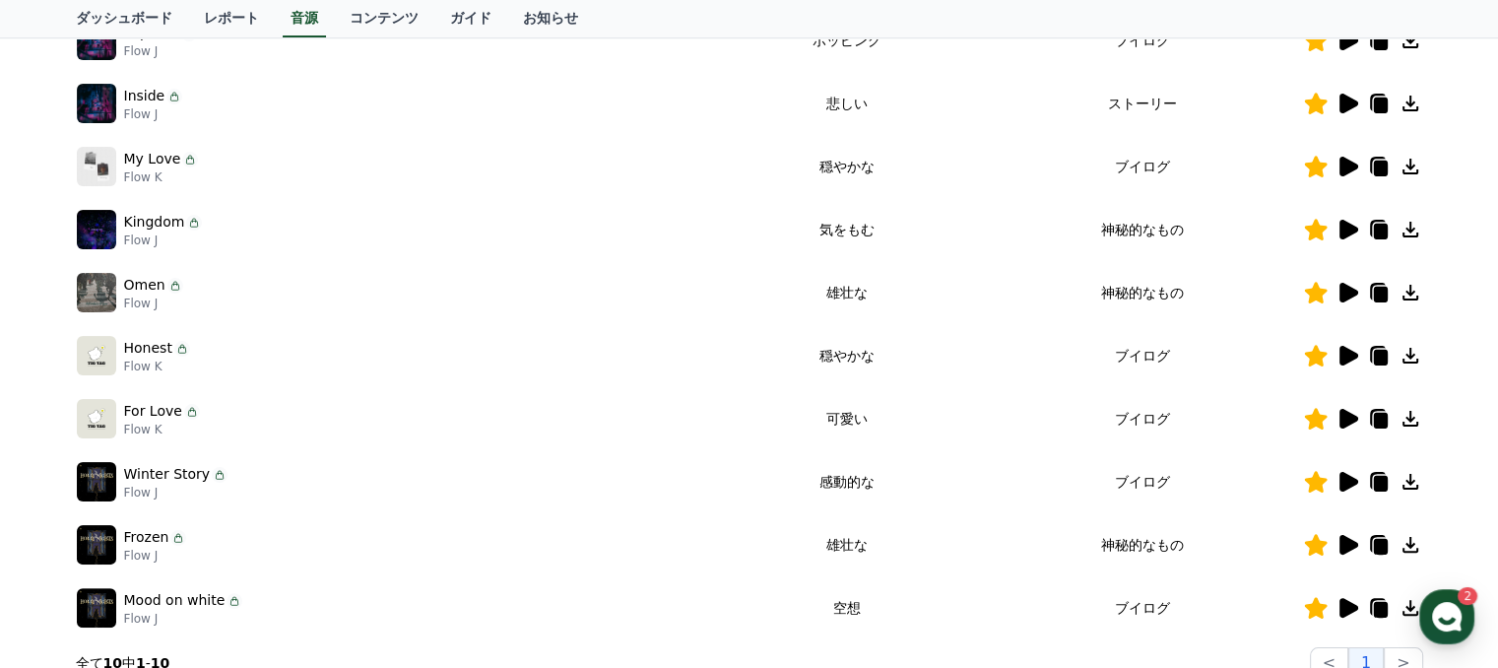
click at [1342, 481] on icon at bounding box center [1348, 482] width 19 height 20
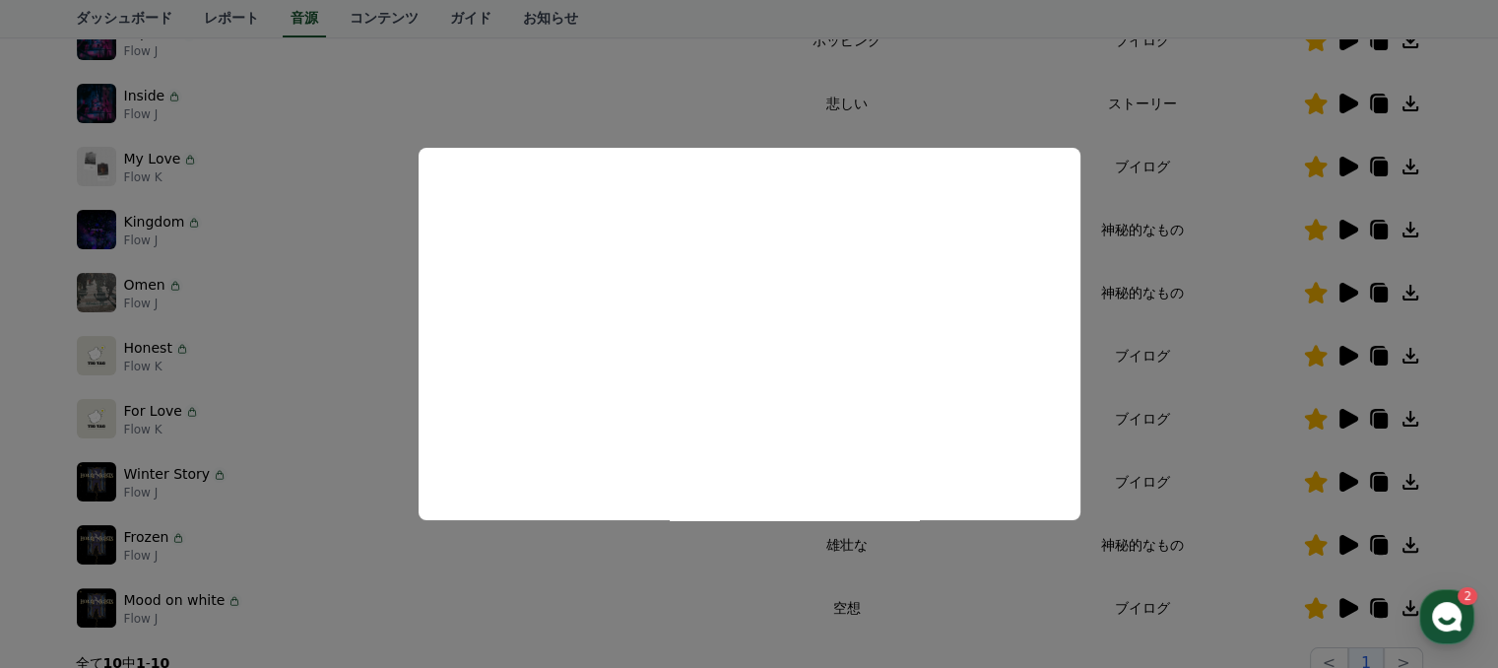
click at [1344, 608] on button "close modal" at bounding box center [749, 334] width 1498 height 668
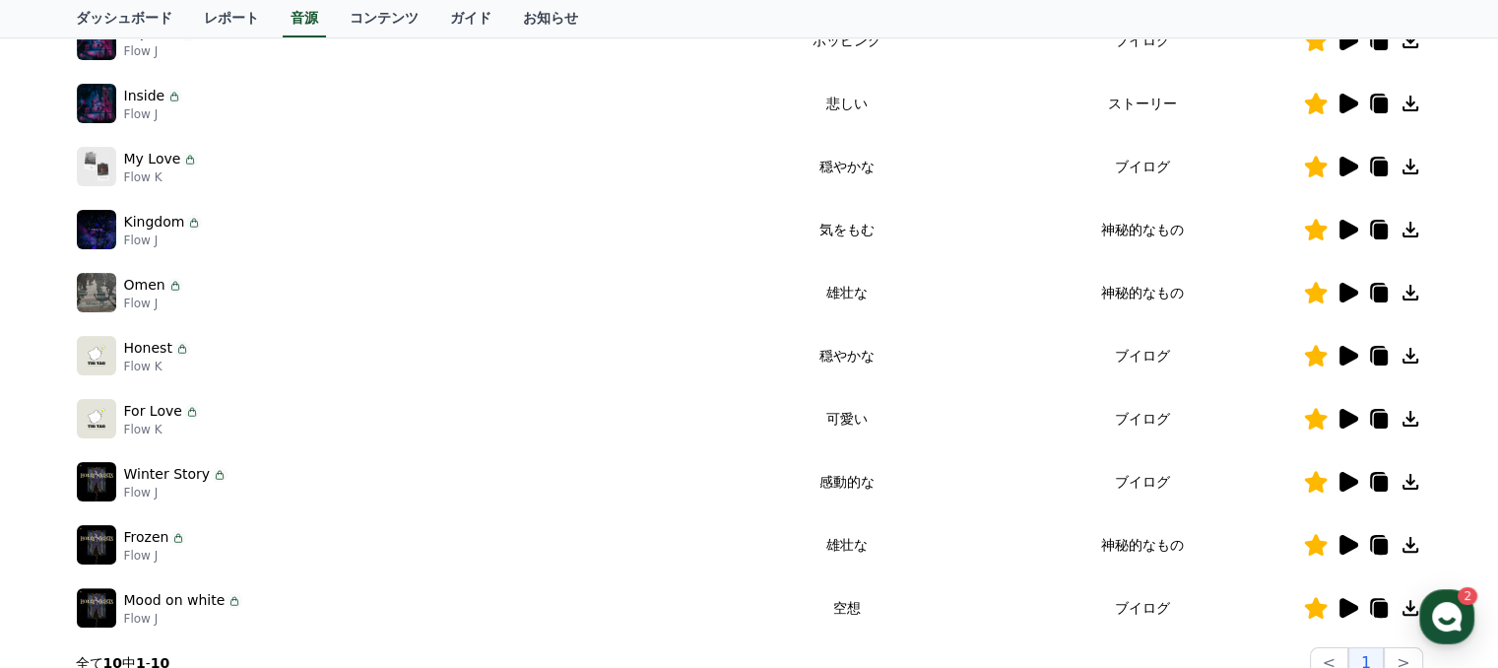
click at [1344, 608] on icon at bounding box center [1348, 608] width 19 height 20
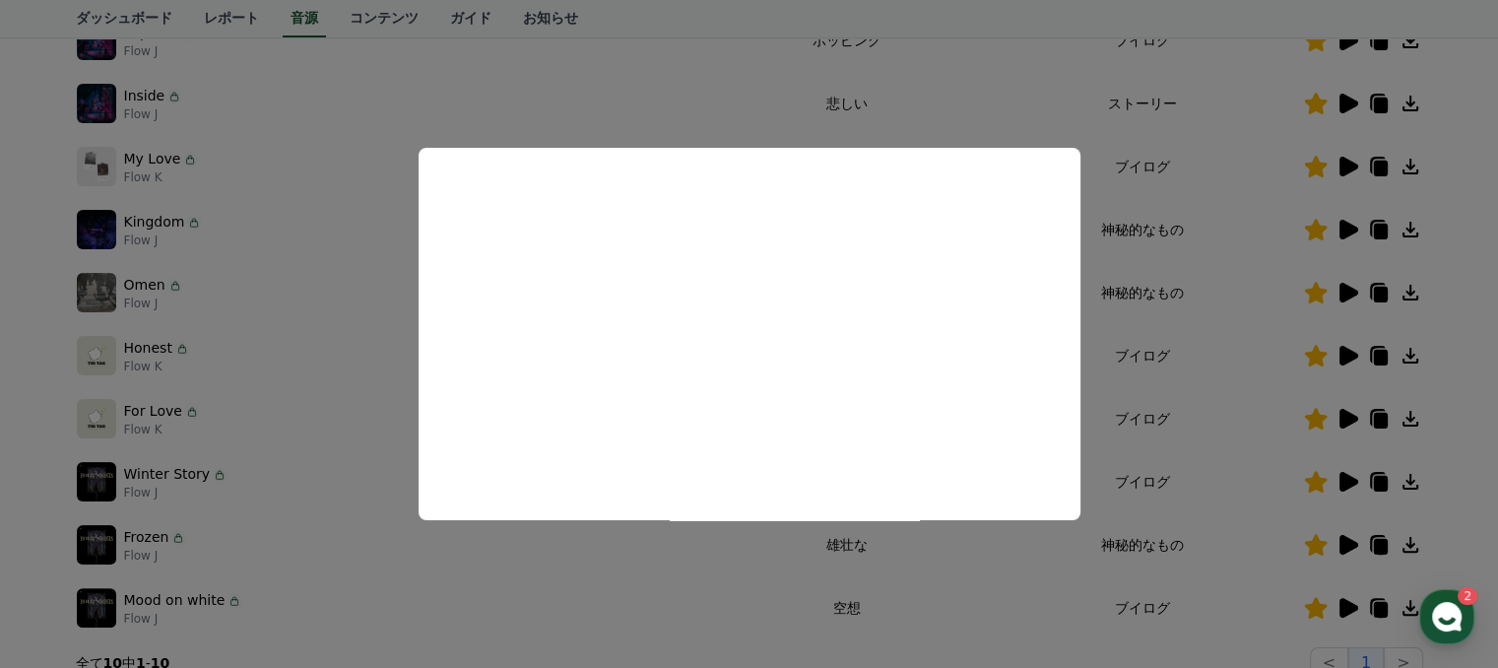
click at [1330, 545] on button "close modal" at bounding box center [749, 334] width 1498 height 668
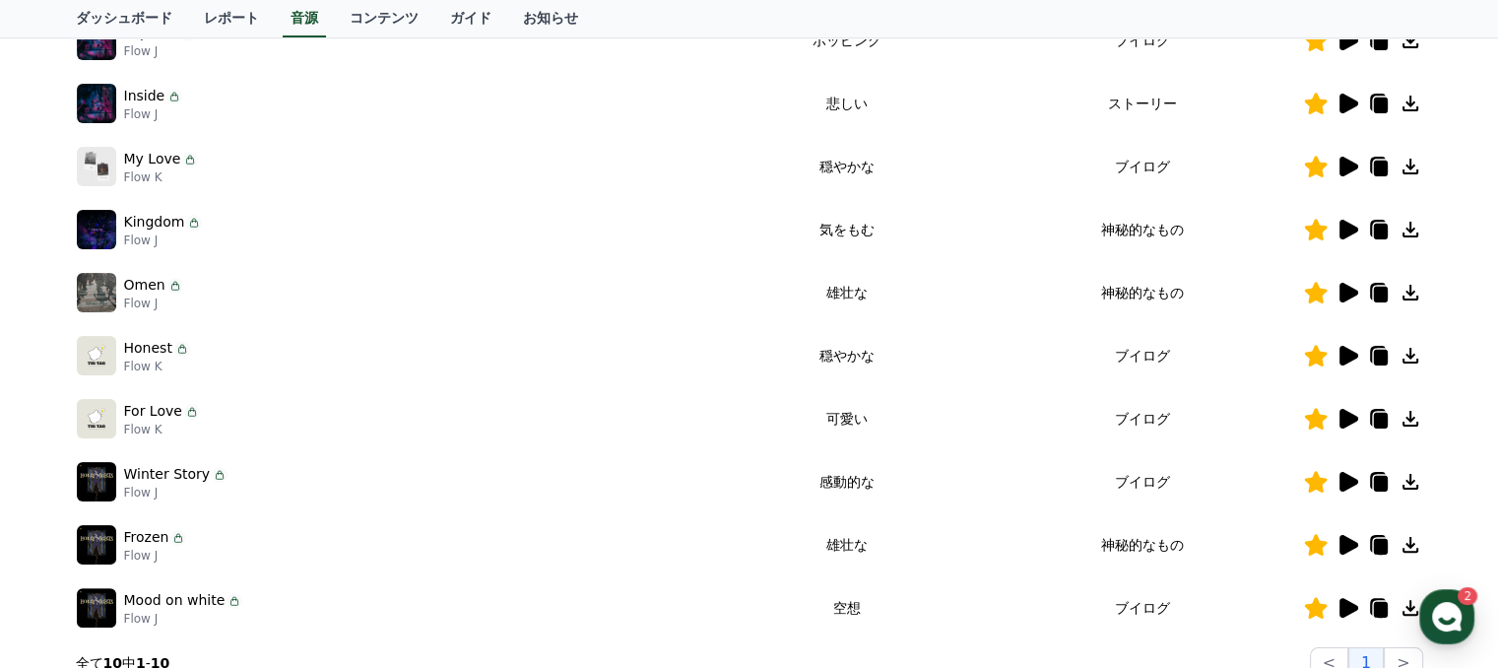
click at [1343, 545] on icon at bounding box center [1348, 545] width 19 height 20
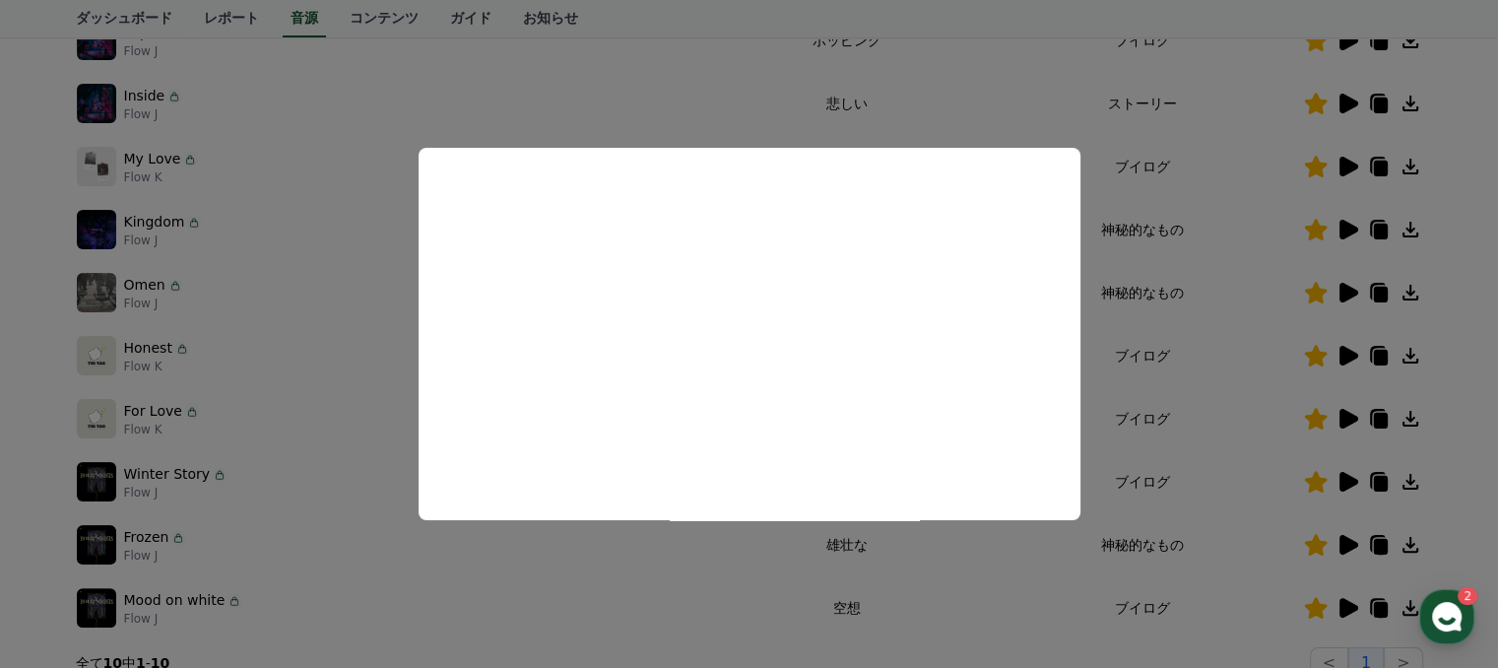
click at [1348, 481] on button "close modal" at bounding box center [749, 334] width 1498 height 668
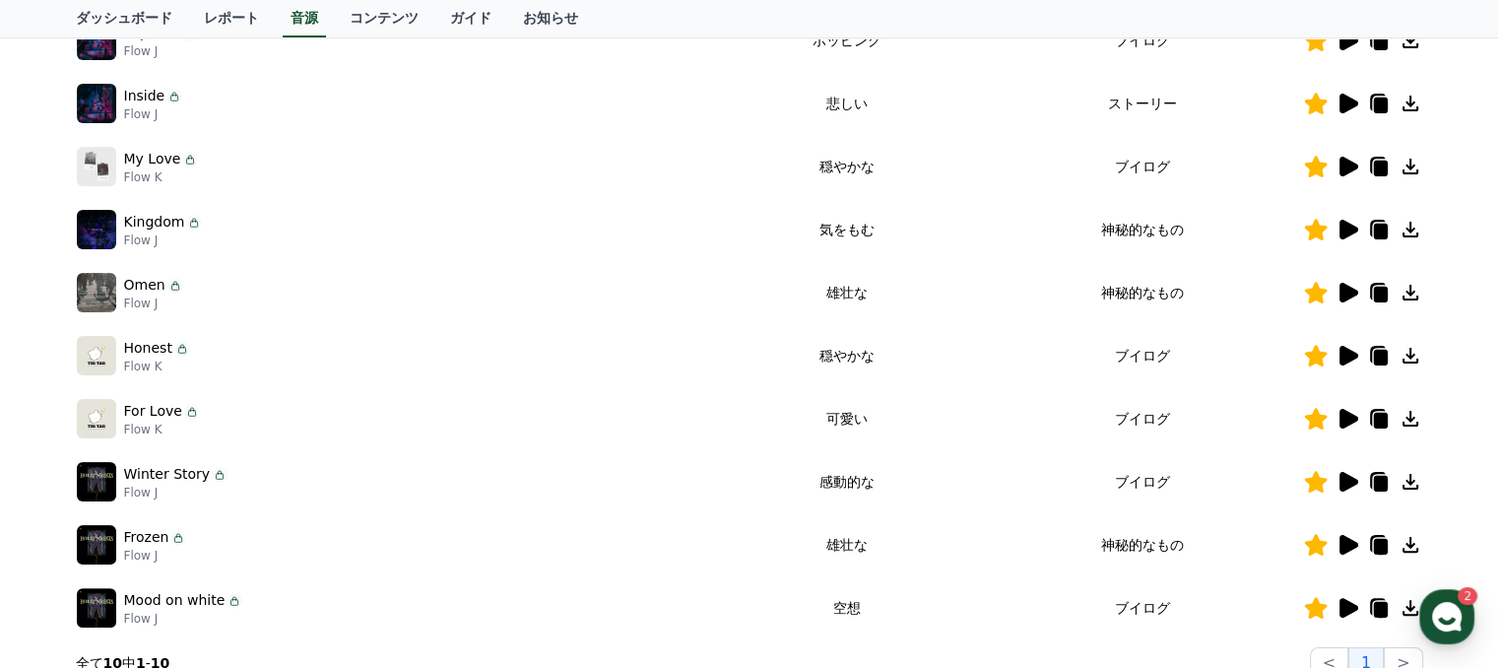
click at [1351, 288] on icon at bounding box center [1348, 293] width 19 height 20
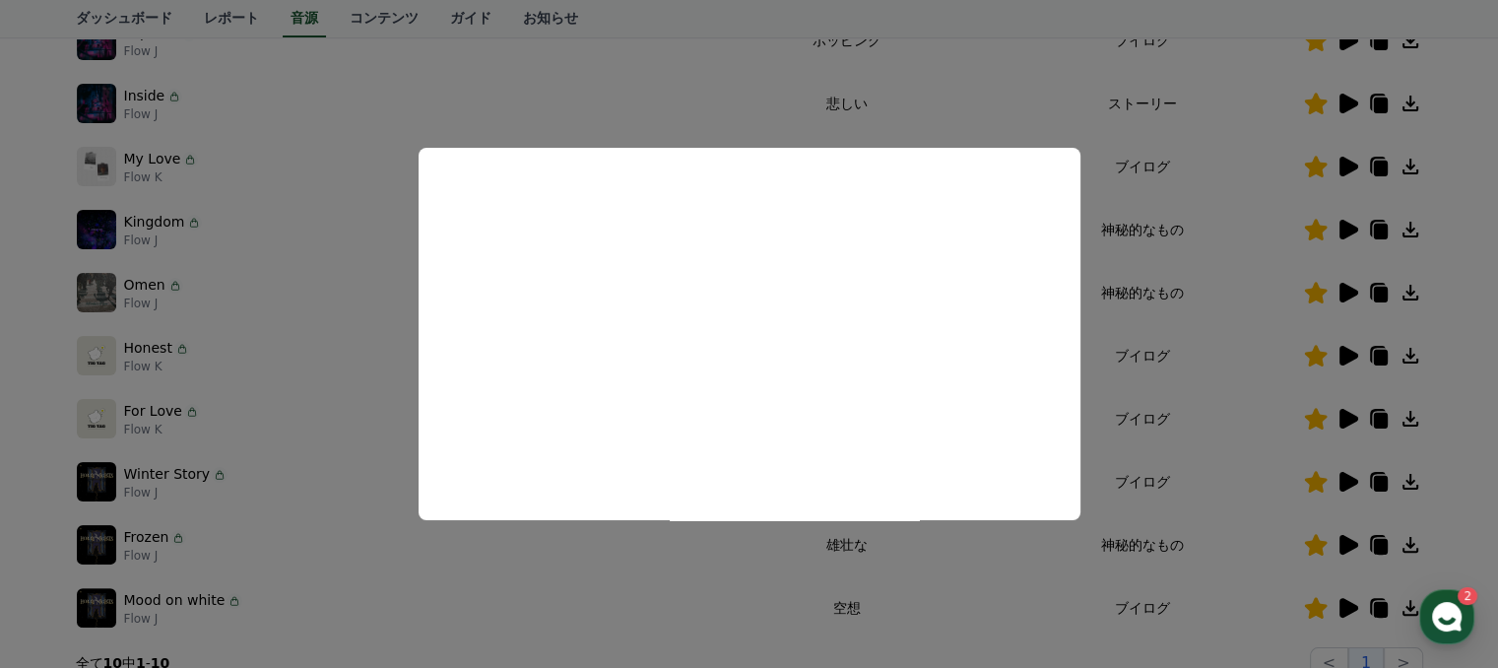
click at [1019, 572] on button "close modal" at bounding box center [749, 334] width 1498 height 668
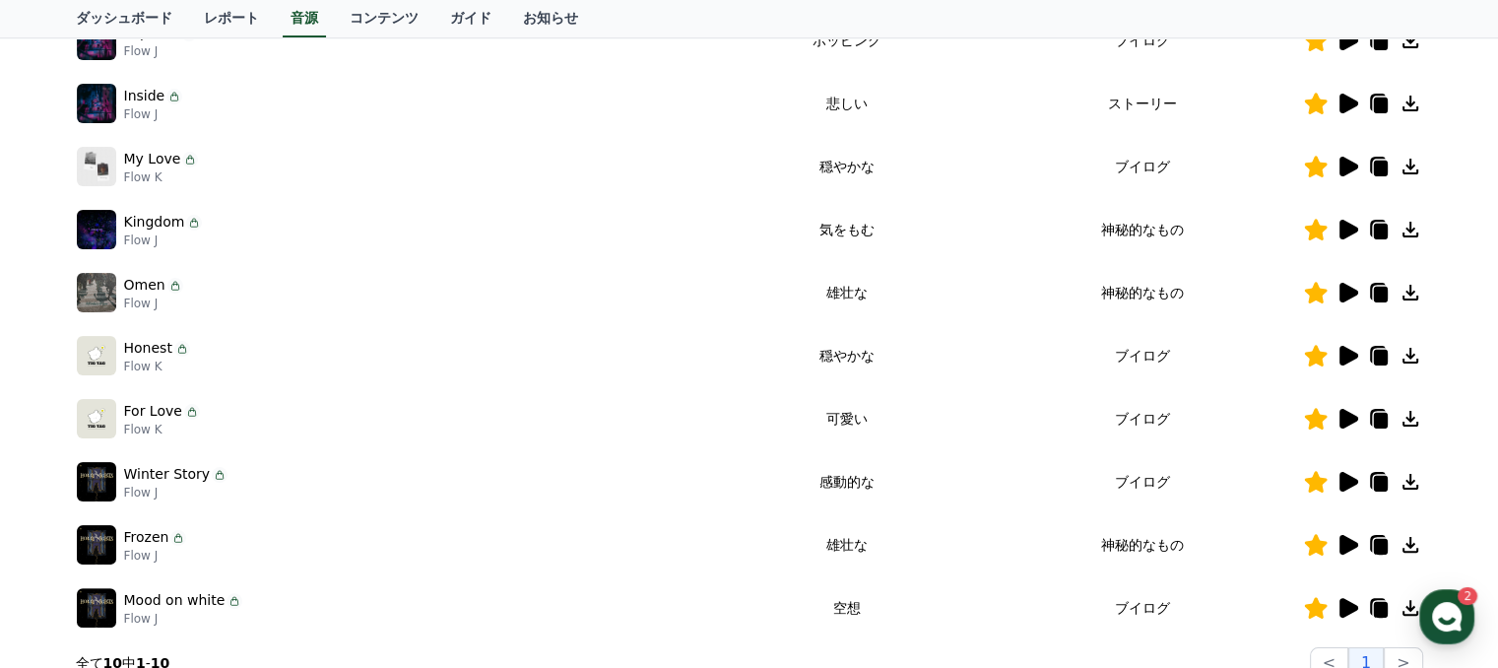
click at [1347, 288] on icon at bounding box center [1348, 293] width 19 height 20
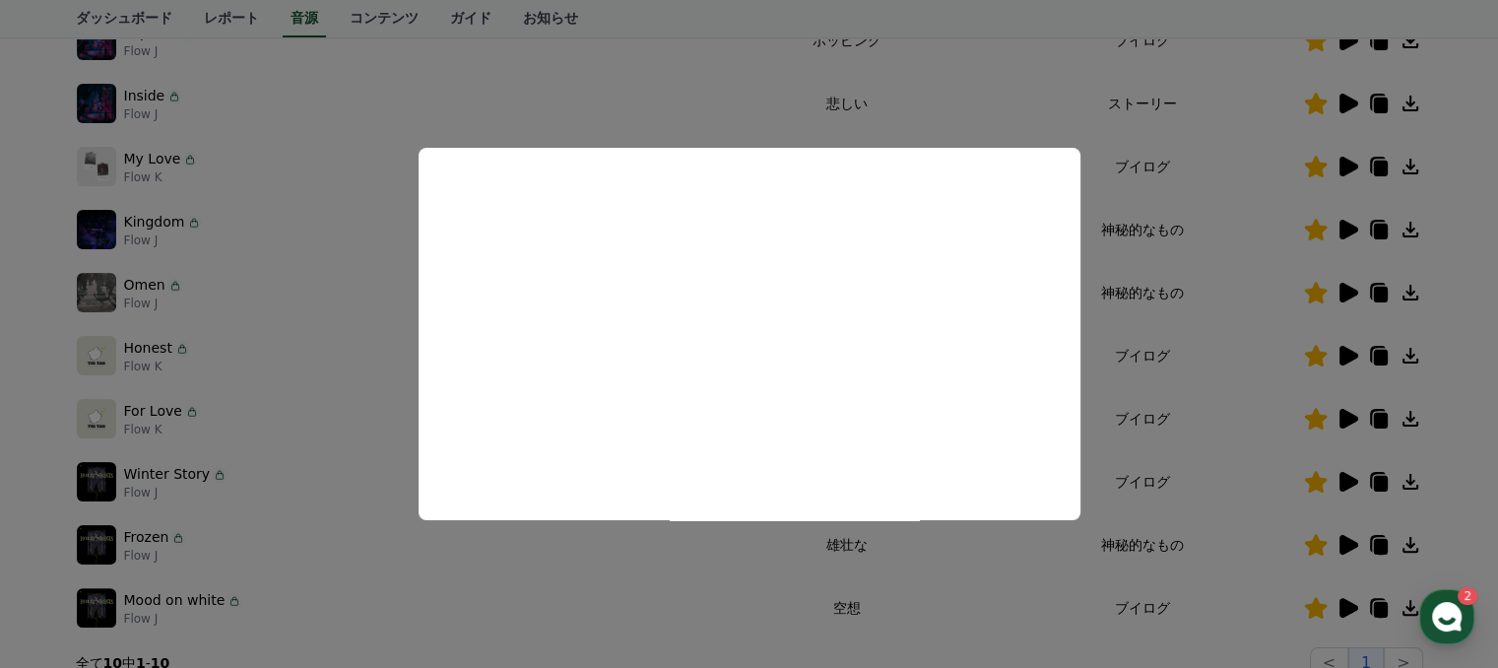
click at [1224, 322] on button "close modal" at bounding box center [749, 334] width 1498 height 668
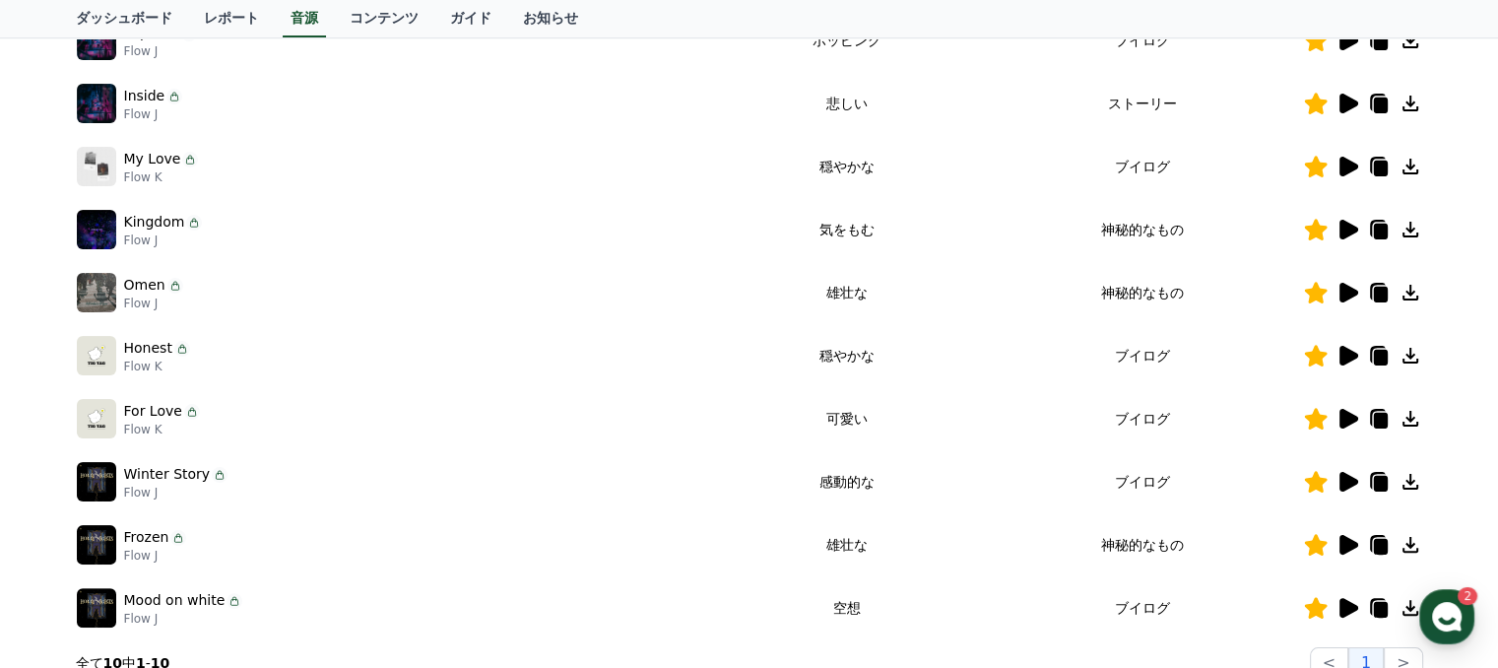
click at [1409, 292] on icon at bounding box center [1410, 293] width 16 height 16
